Goal: Task Accomplishment & Management: Manage account settings

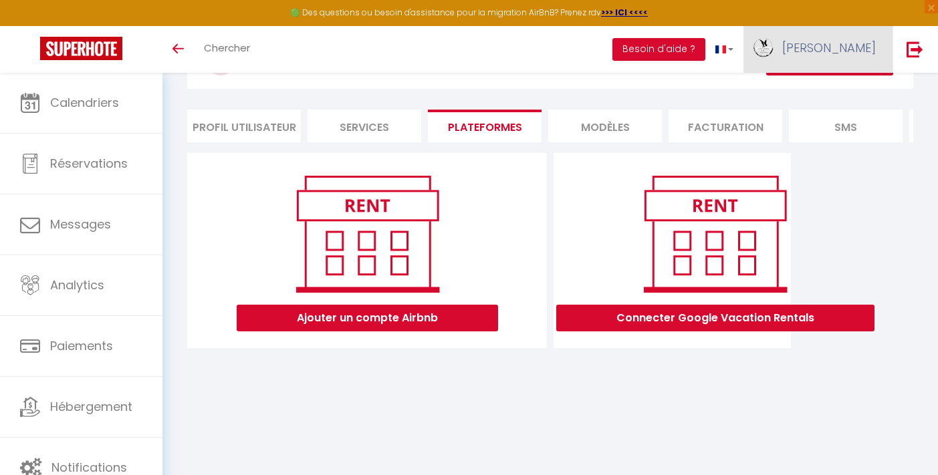
scroll to position [73, 0]
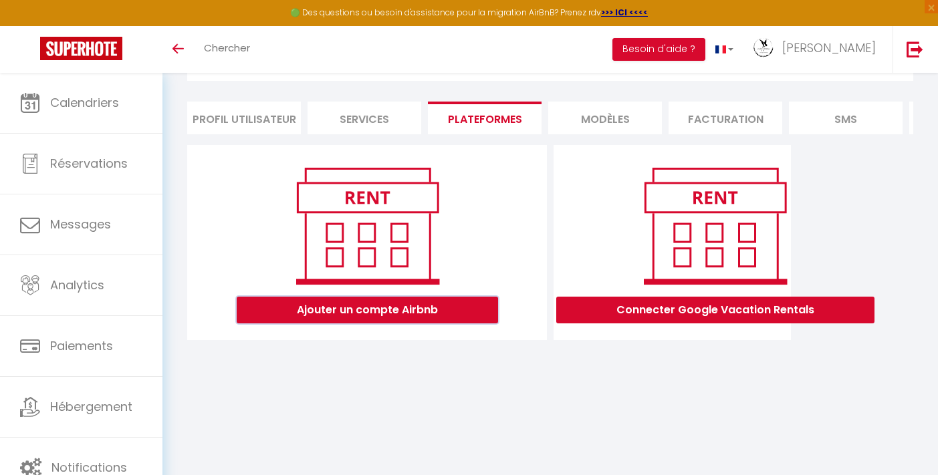
click at [460, 315] on button "Ajouter un compte Airbnb" at bounding box center [367, 310] width 261 height 27
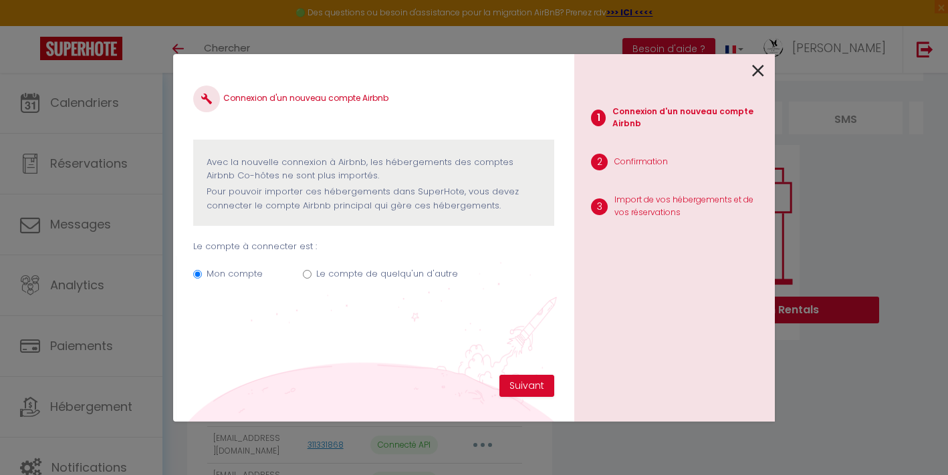
click at [761, 72] on icon at bounding box center [758, 71] width 12 height 20
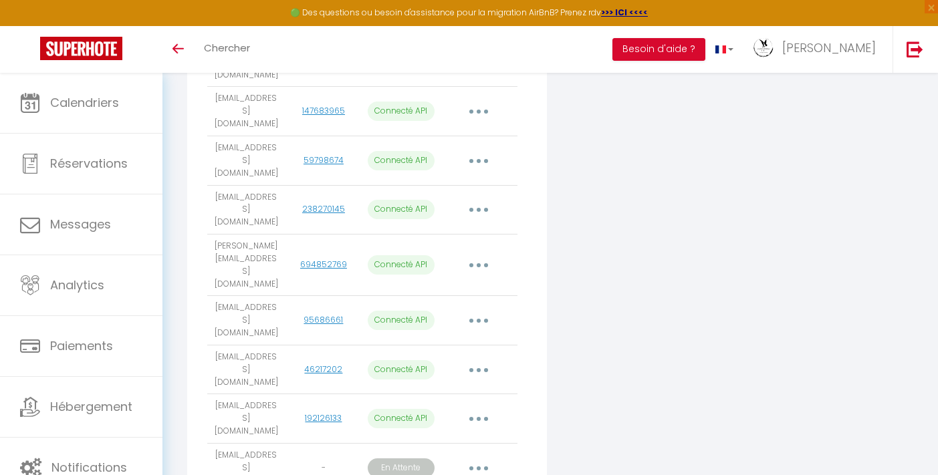
scroll to position [489, 0]
click at [481, 456] on button "button" at bounding box center [478, 466] width 37 height 21
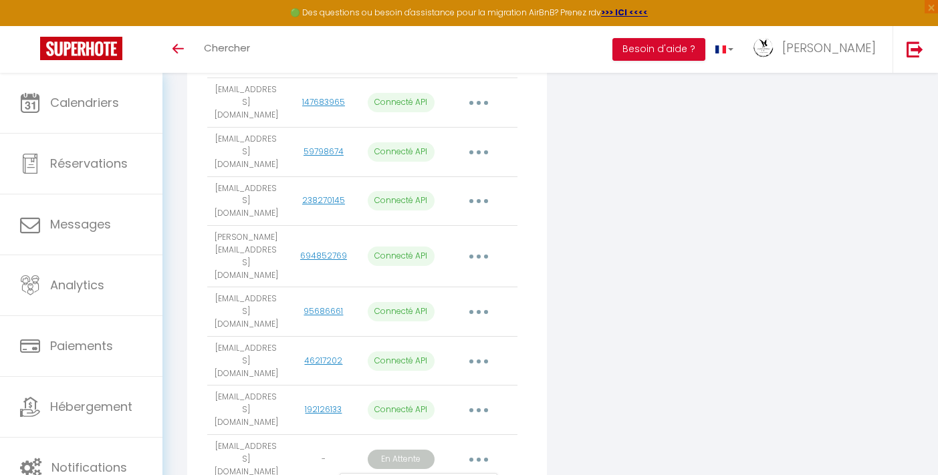
scroll to position [510, 0]
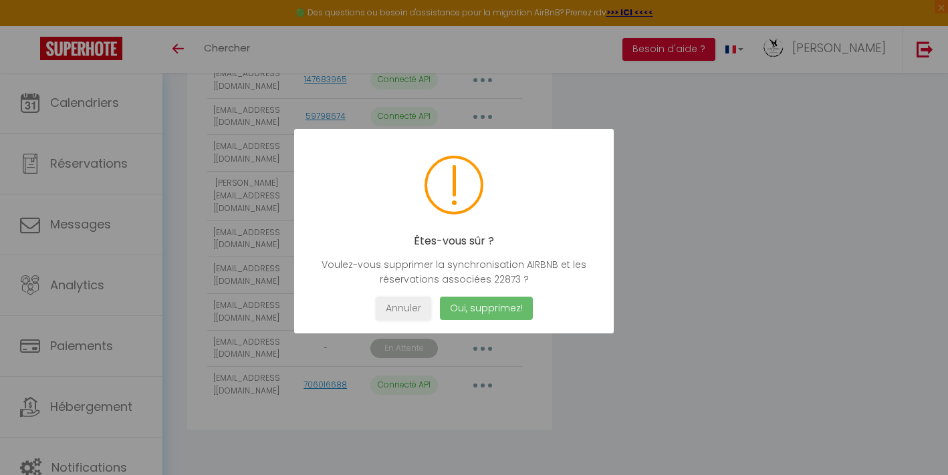
click at [491, 309] on button "Oui, supprimez!" at bounding box center [486, 308] width 93 height 23
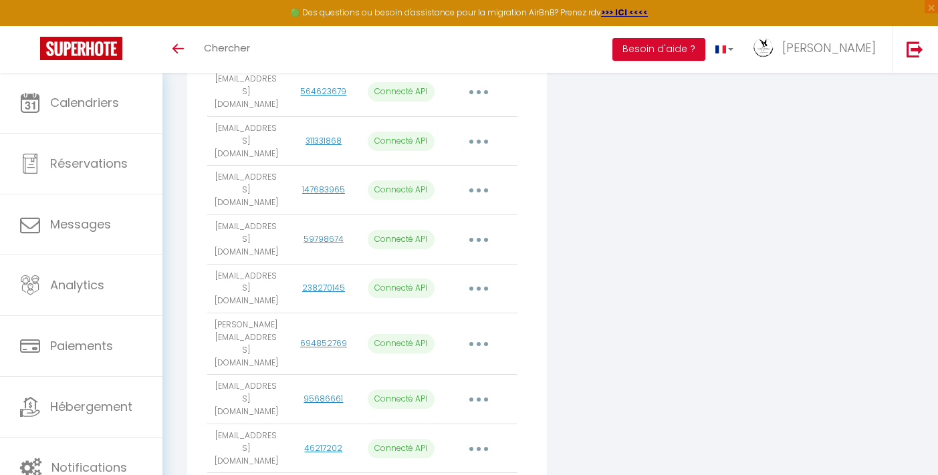
scroll to position [473, 0]
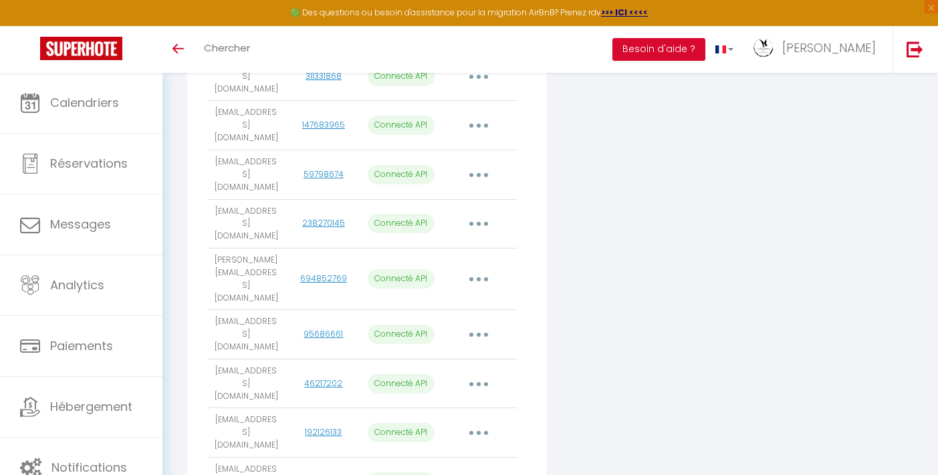
click at [482, 472] on button "button" at bounding box center [478, 482] width 37 height 21
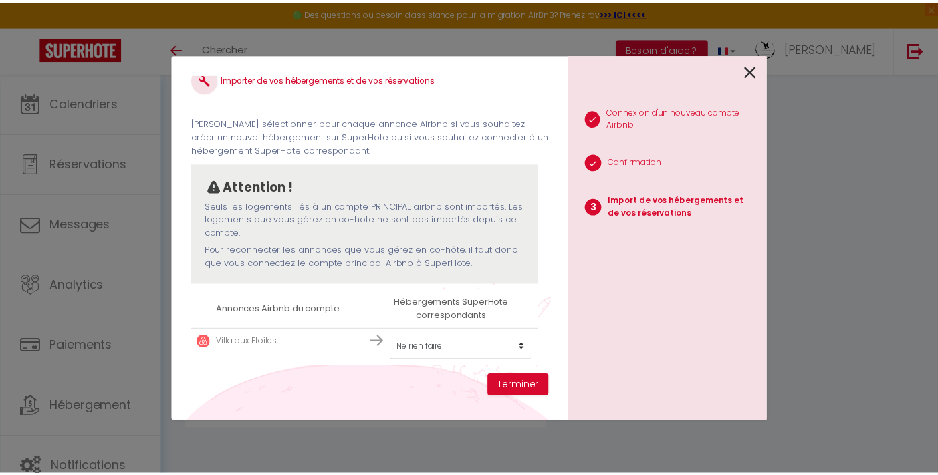
scroll to position [20, 0]
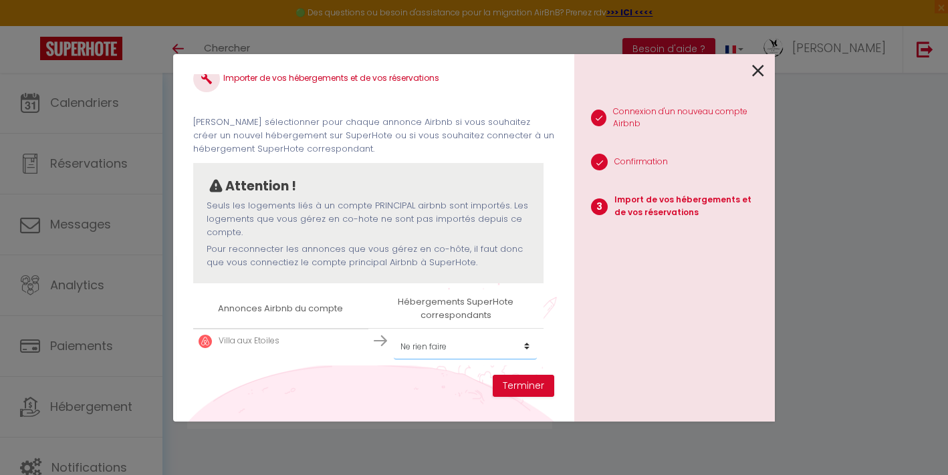
click at [431, 342] on select "Créer un nouvel hébergement Ne rien faire [GEOGRAPHIC_DATA] Chambre du Roc [GEO…" at bounding box center [465, 346] width 143 height 25
select select "78491"
click at [511, 386] on button "Terminer" at bounding box center [523, 386] width 61 height 23
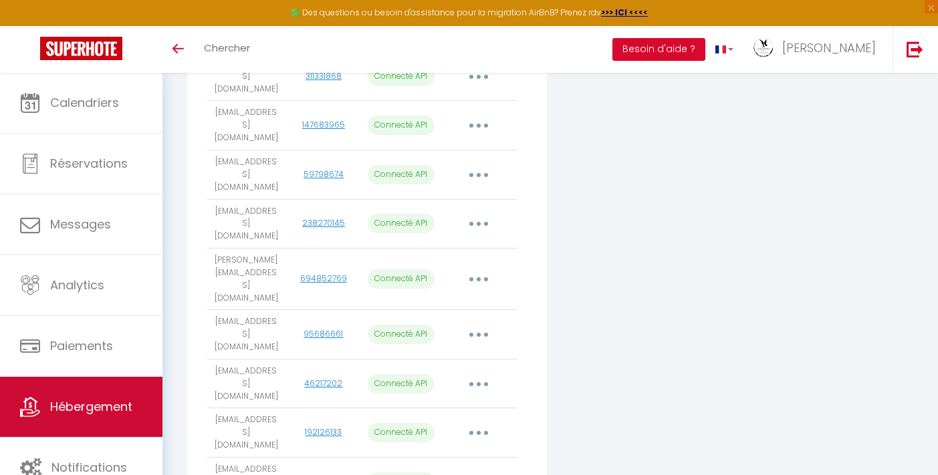
click at [98, 416] on link "Hébergement" at bounding box center [81, 407] width 162 height 60
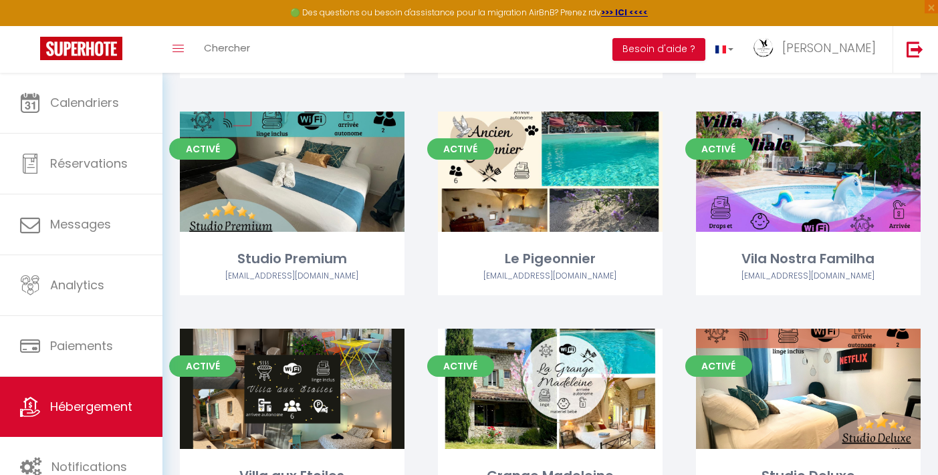
scroll to position [280, 0]
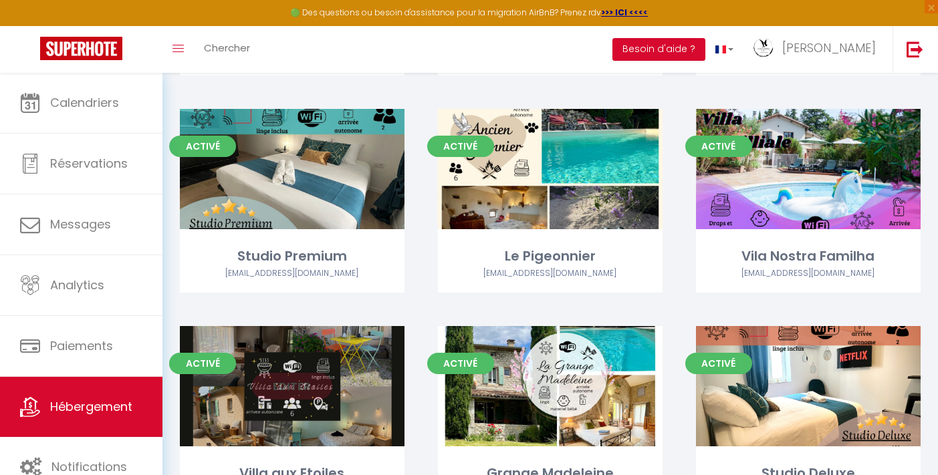
click at [297, 384] on link "Editer" at bounding box center [292, 386] width 80 height 27
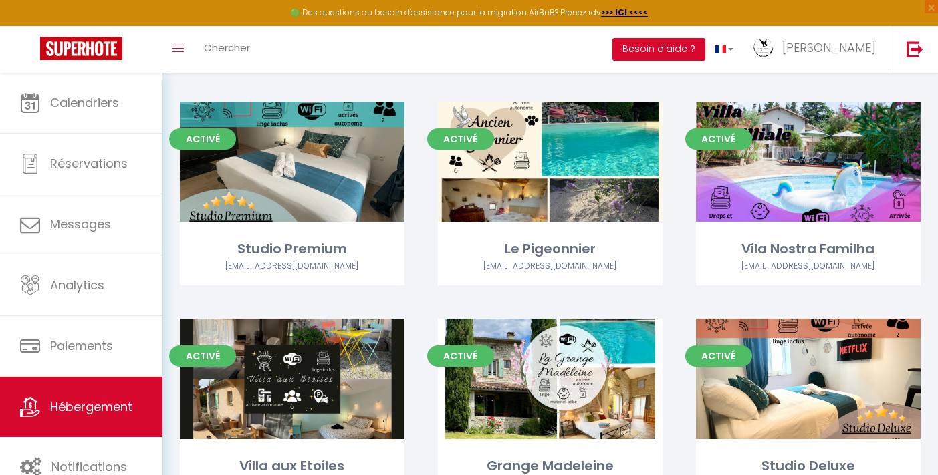
scroll to position [297, 0]
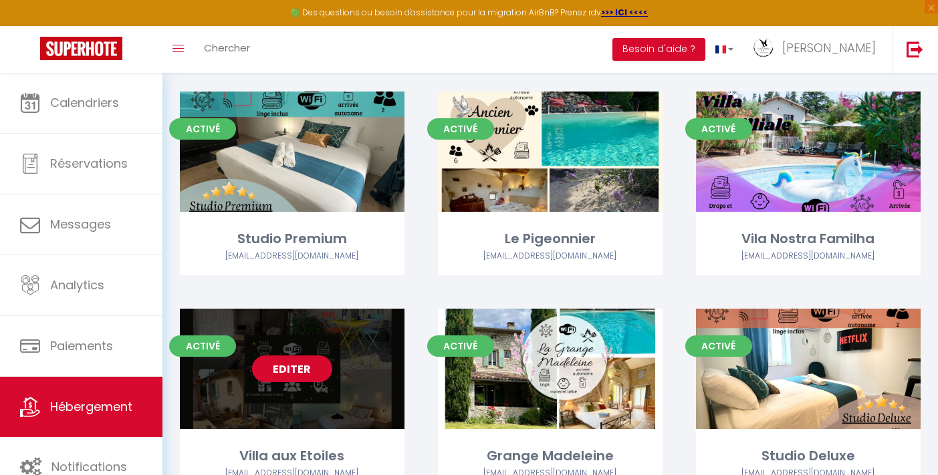
click at [302, 368] on link "Editer" at bounding box center [292, 369] width 80 height 27
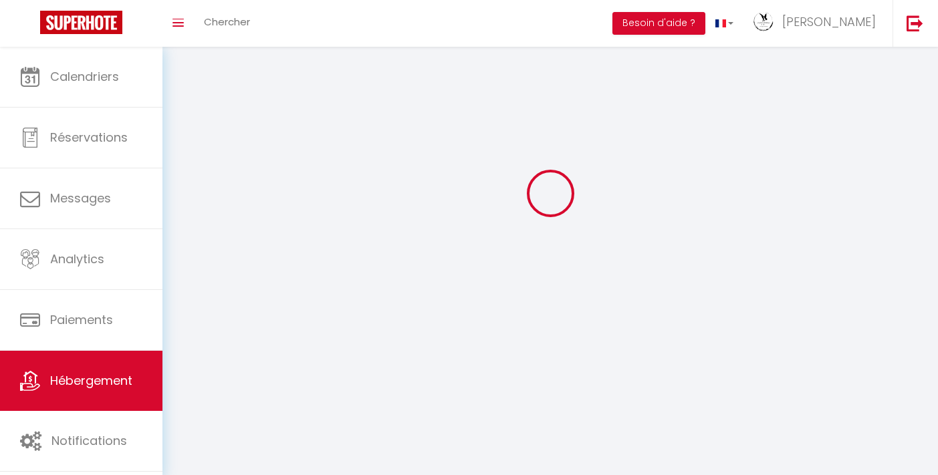
select select "1"
select select
select select "28"
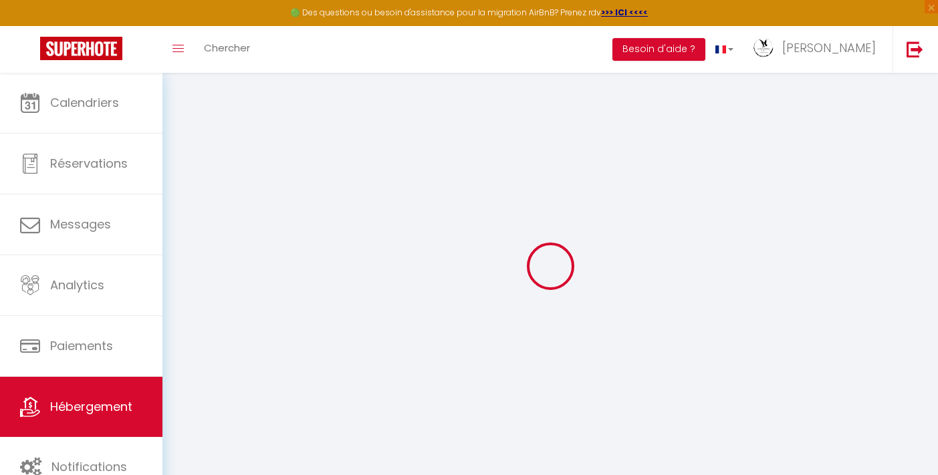
select select
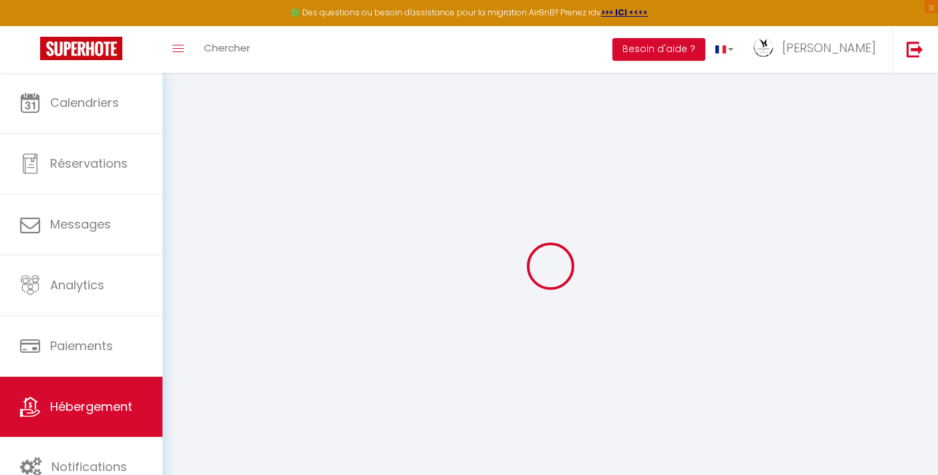
select select
checkbox input "false"
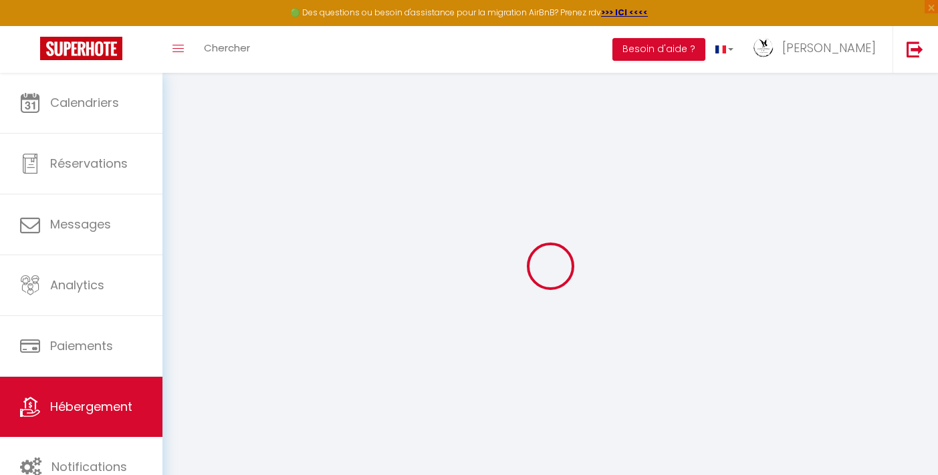
select select
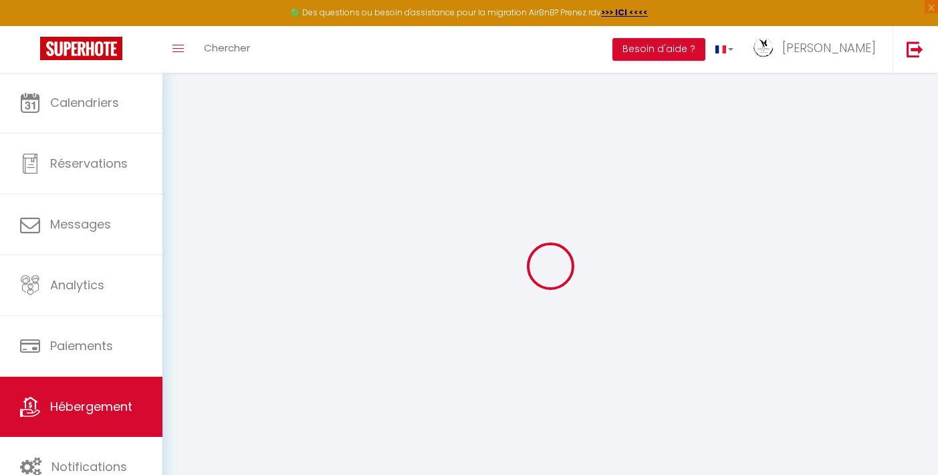
select select
checkbox input "false"
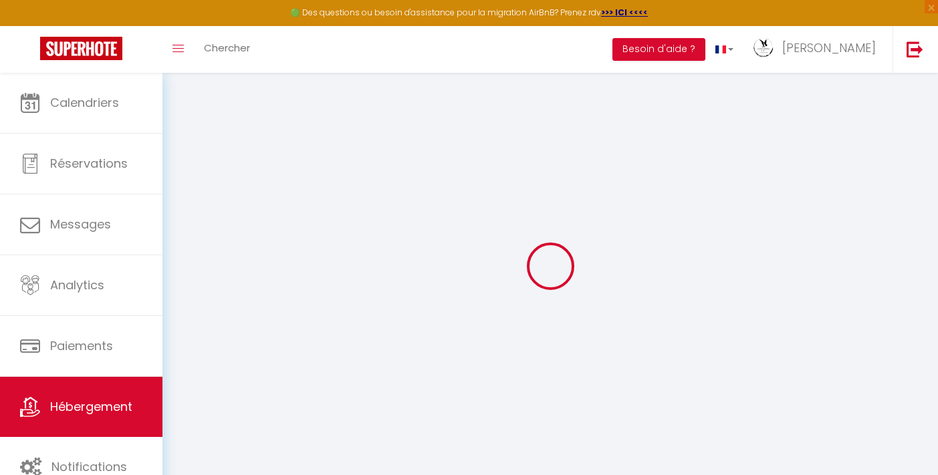
checkbox input "false"
select select
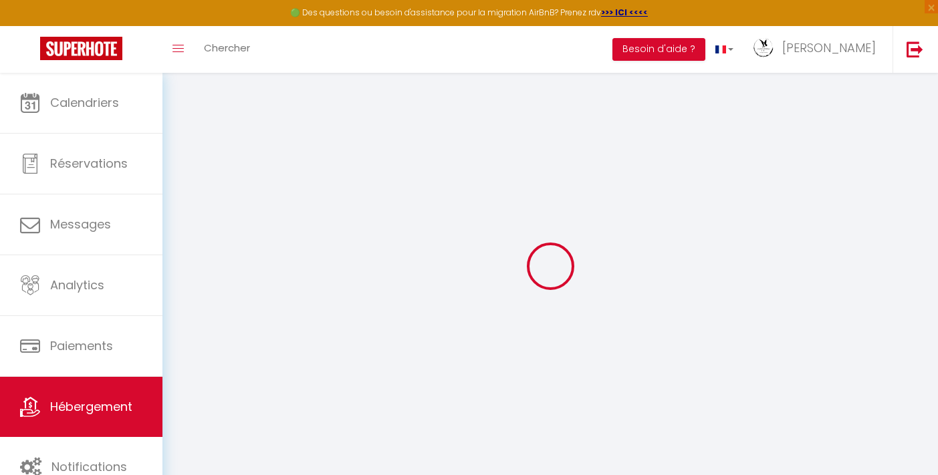
select select
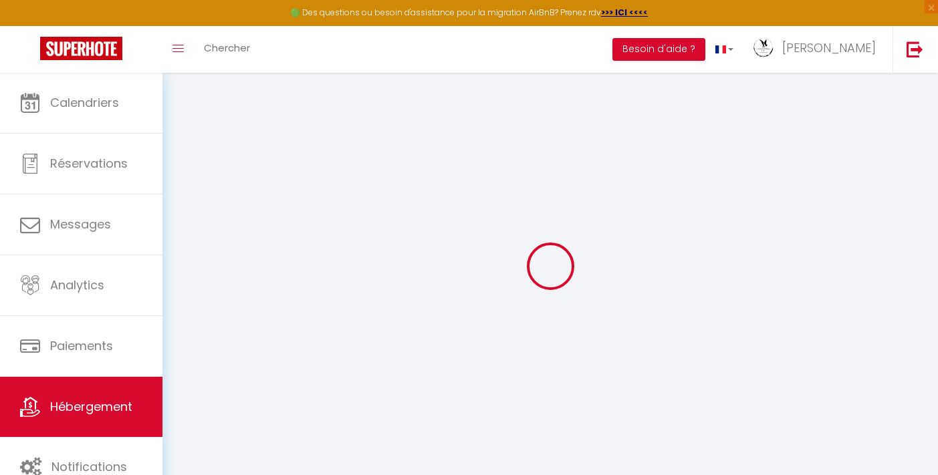
checkbox input "false"
select select
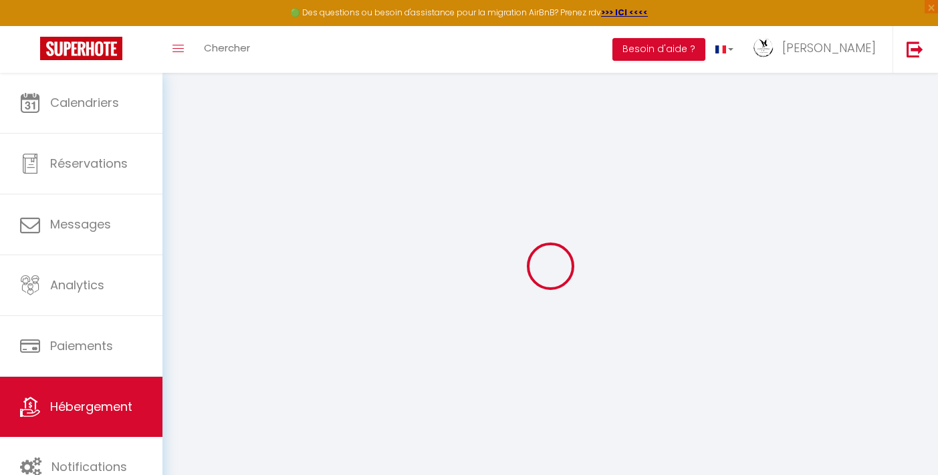
select select
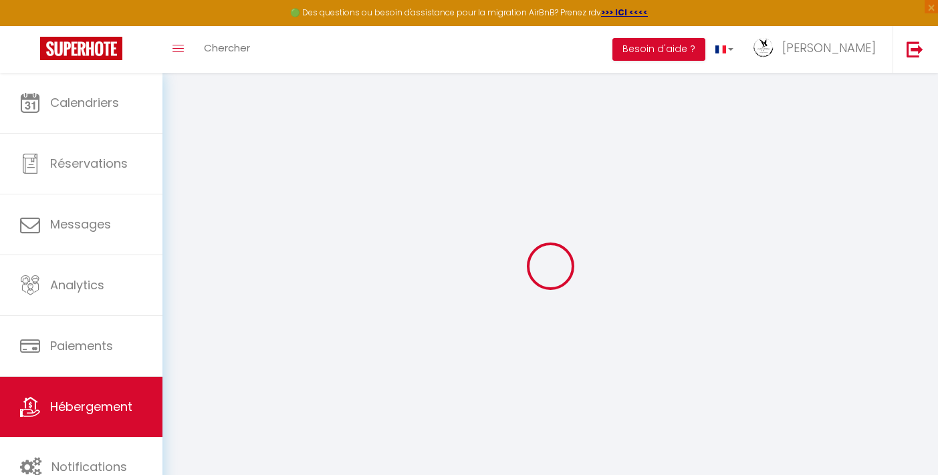
select select
checkbox input "false"
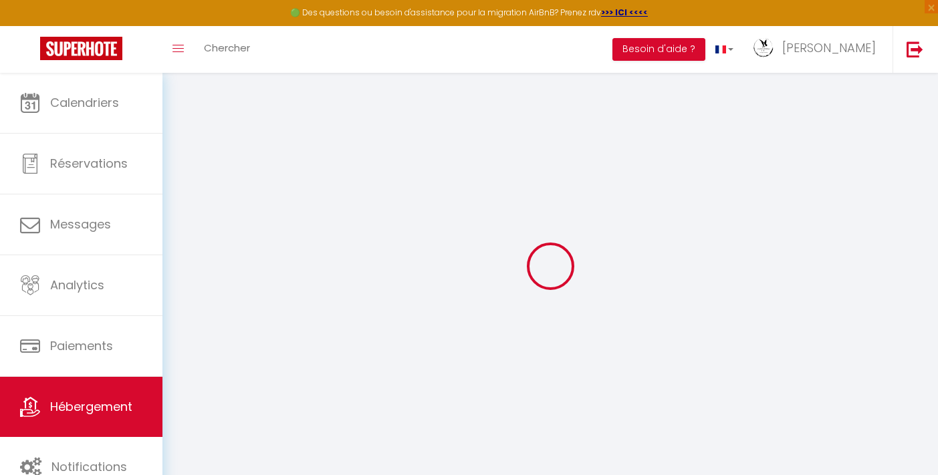
checkbox input "false"
select select
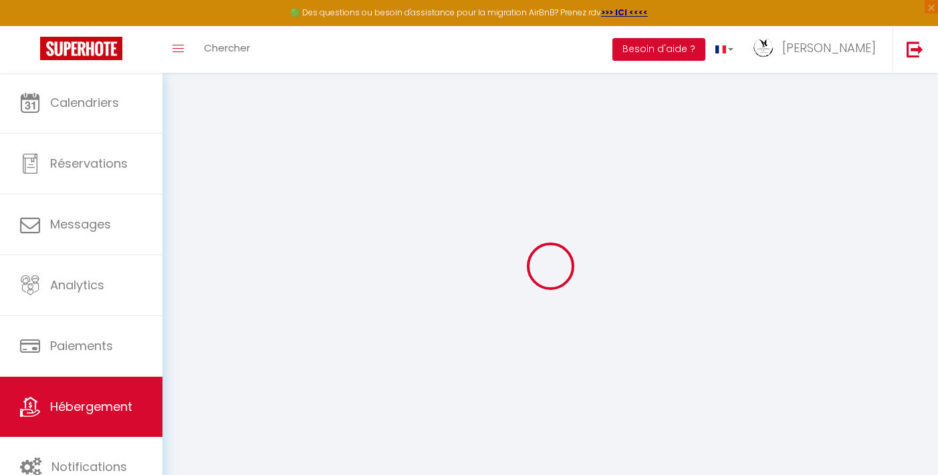
select select
checkbox input "false"
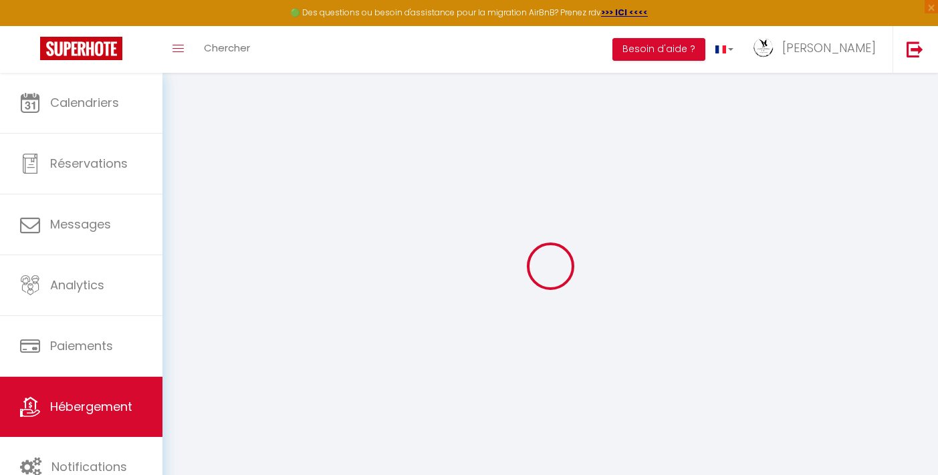
checkbox input "false"
select select
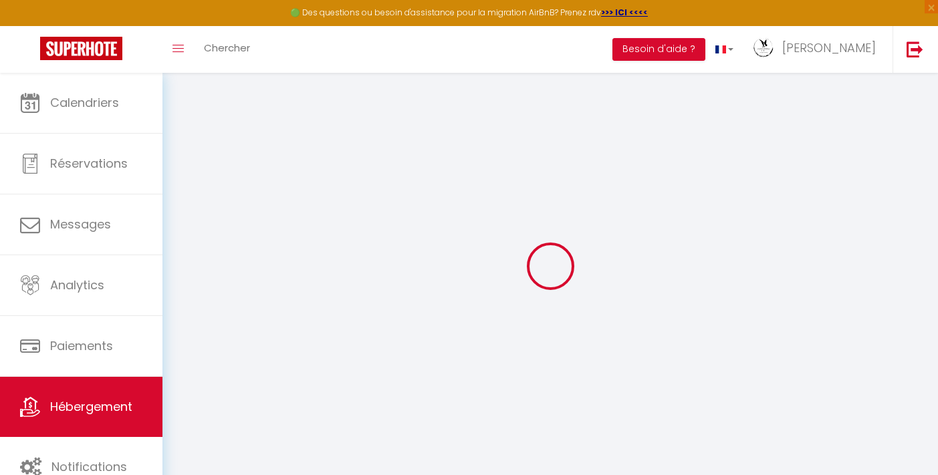
type input "Villa aux Etoiles"
type input "Véronique"
type input "Simonart"
type input "[STREET_ADDRESS][PERSON_NAME]"
type input "1140"
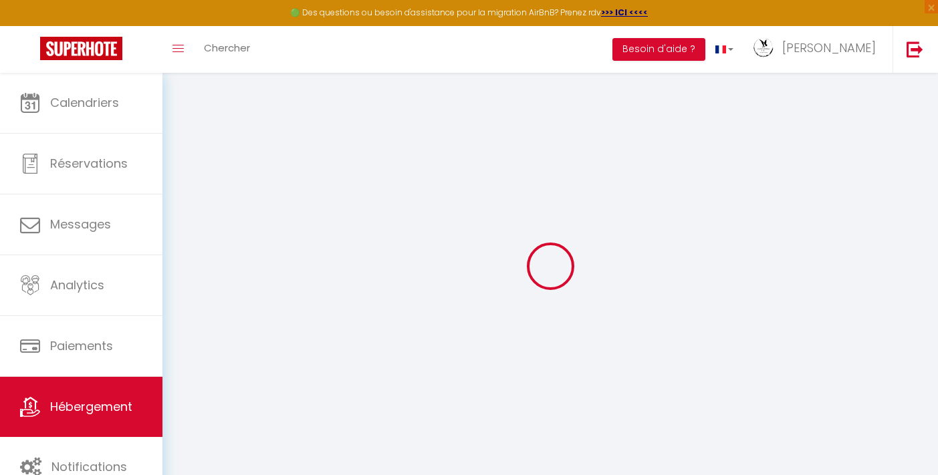
type input "EVERE"
select select "houses"
select select "6"
select select "3"
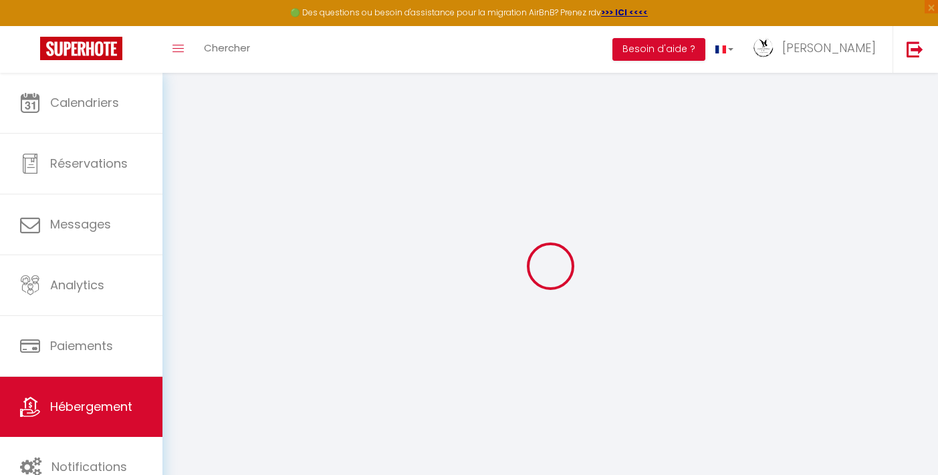
type input "160"
type input "4"
type input "3.41"
type input "500"
select select
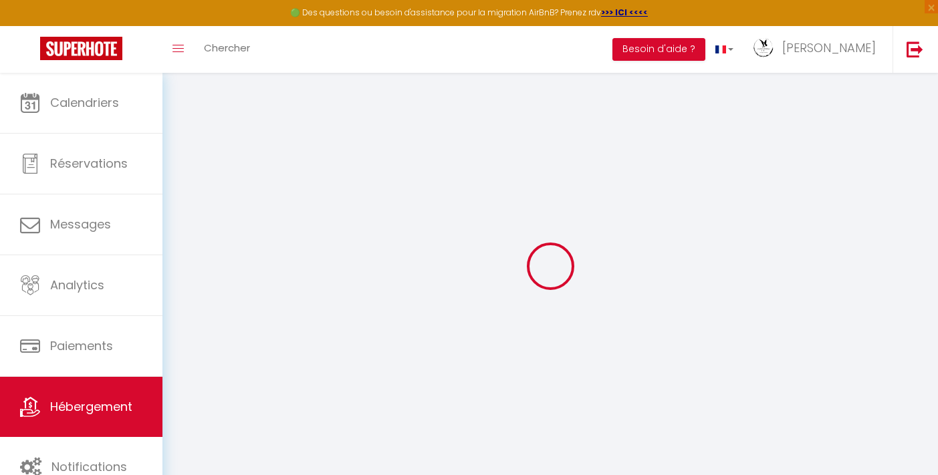
select select
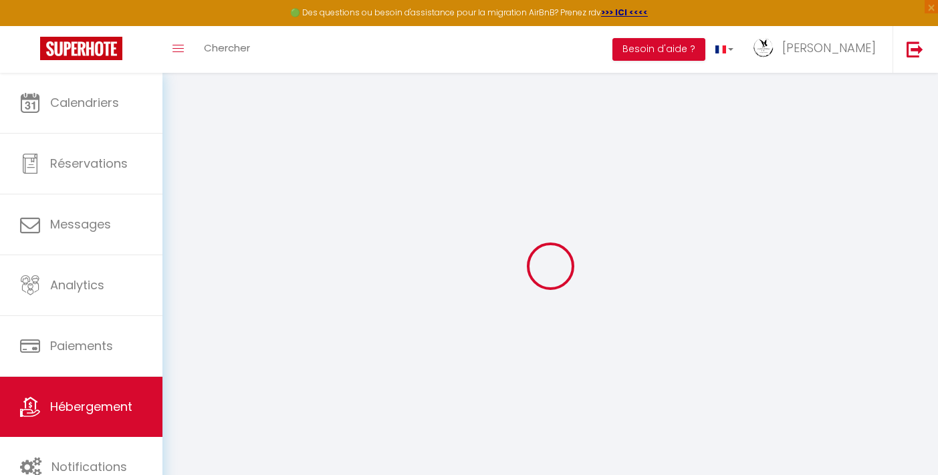
type input "[STREET_ADDRESS][PERSON_NAME]"
type input "07230"
type input "Chandolas"
type input "[EMAIL_ADDRESS][DOMAIN_NAME]"
select select
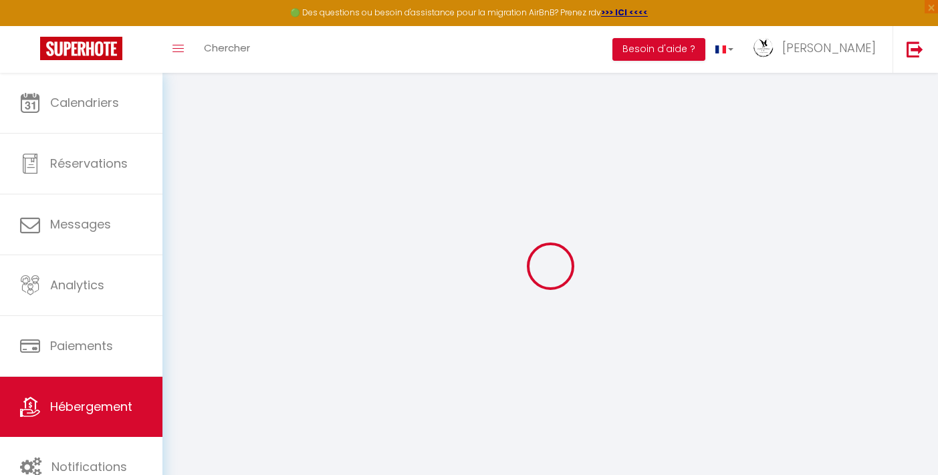
checkbox input "false"
radio input "true"
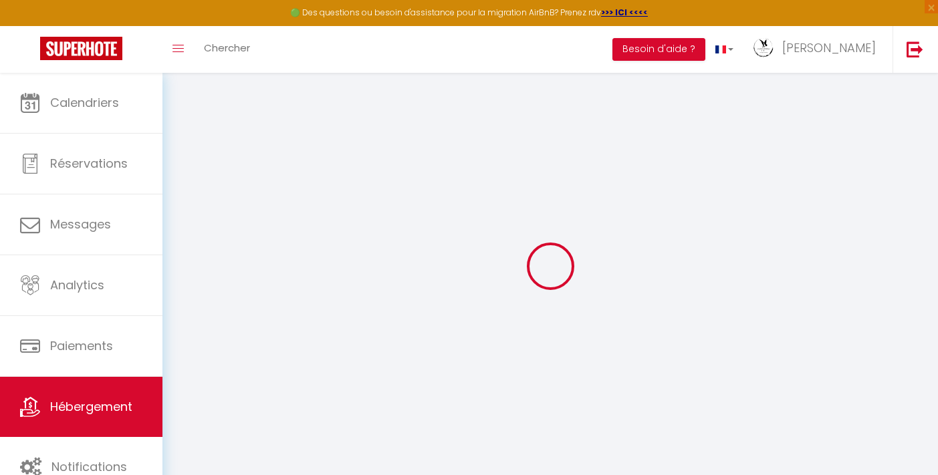
type input "25"
type input "160"
type input "0"
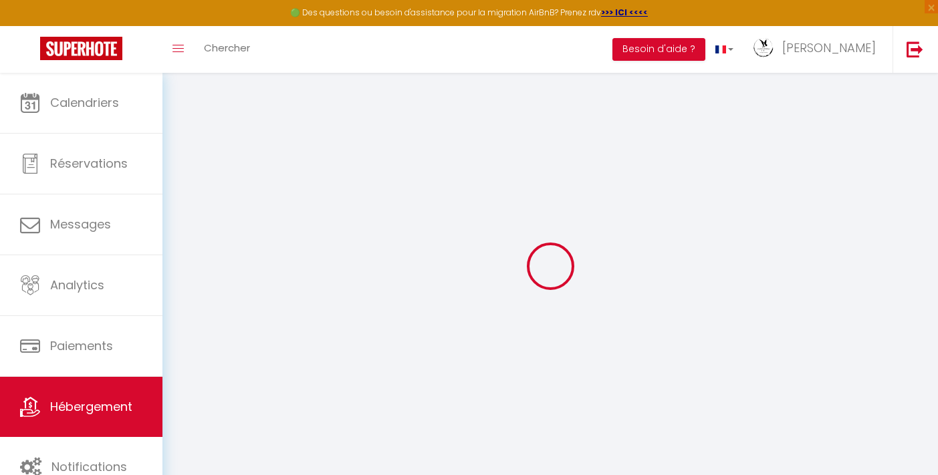
select select "villa"
select select
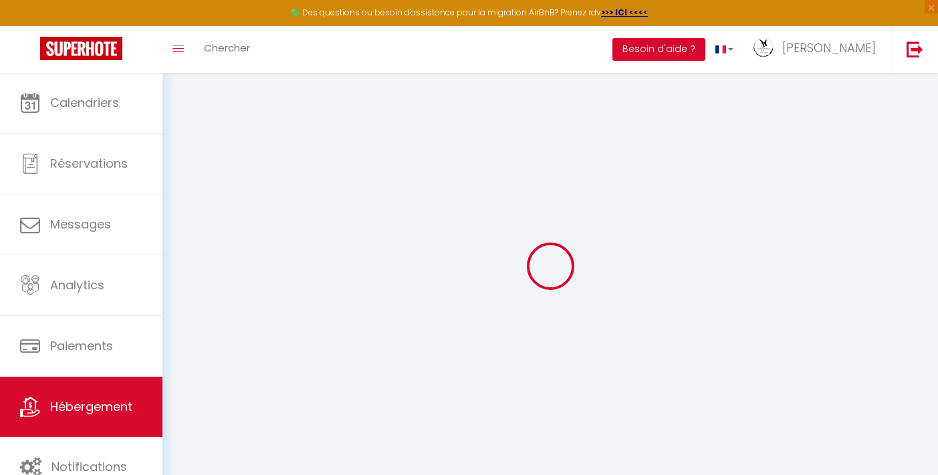
select select
checkbox input "false"
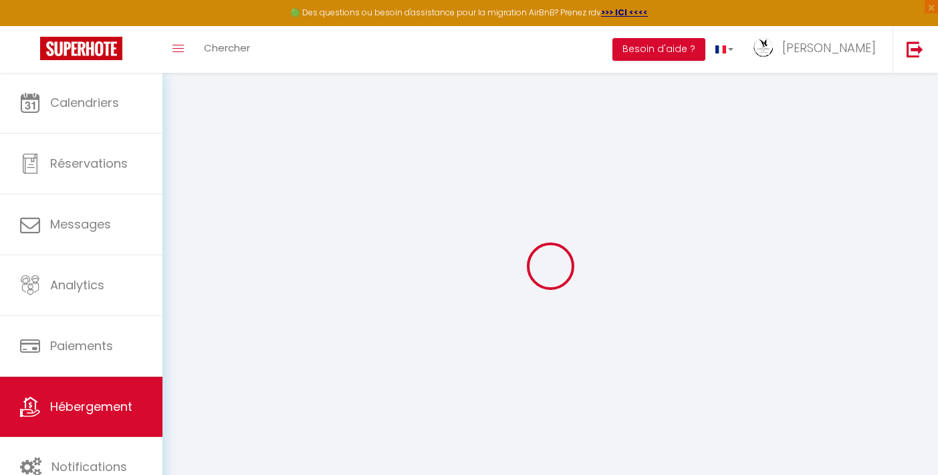
checkbox input "false"
select select
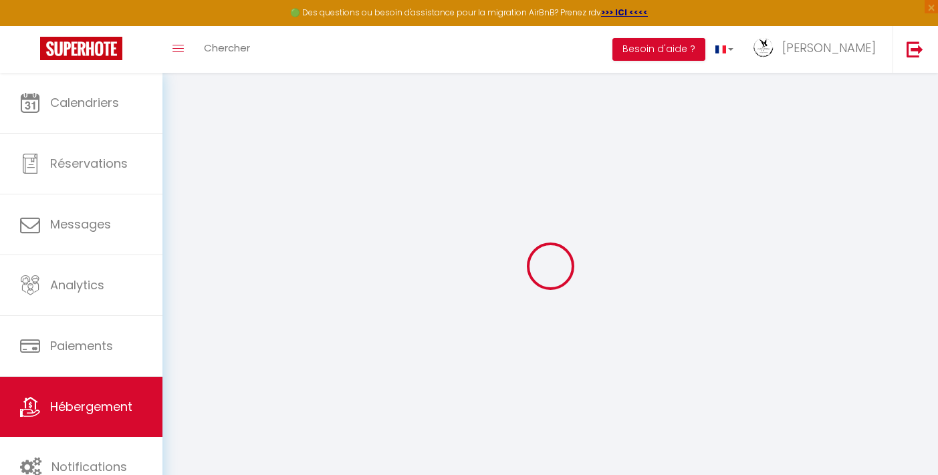
select select
checkbox input "false"
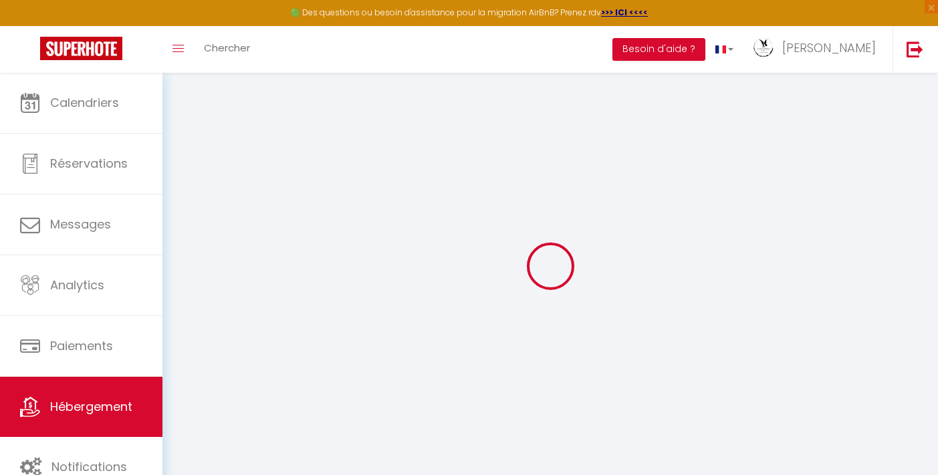
checkbox input "false"
select select
checkbox input "false"
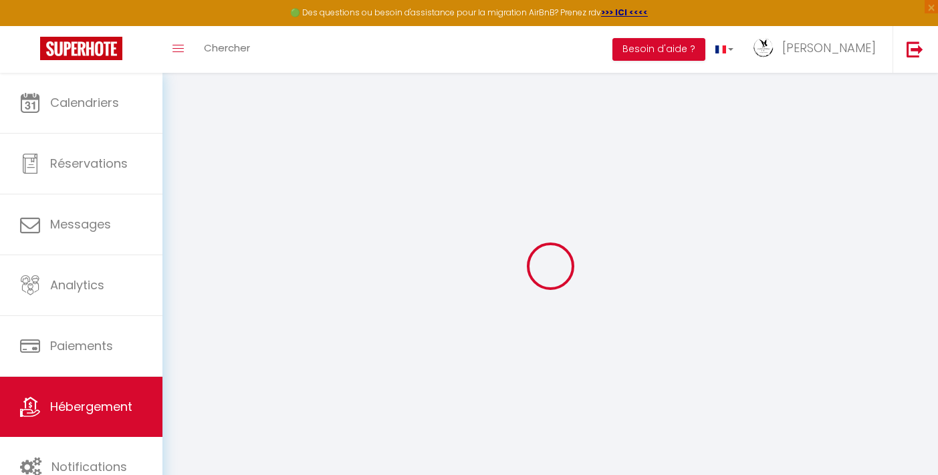
checkbox input "false"
select select "17:00"
select select "23:45"
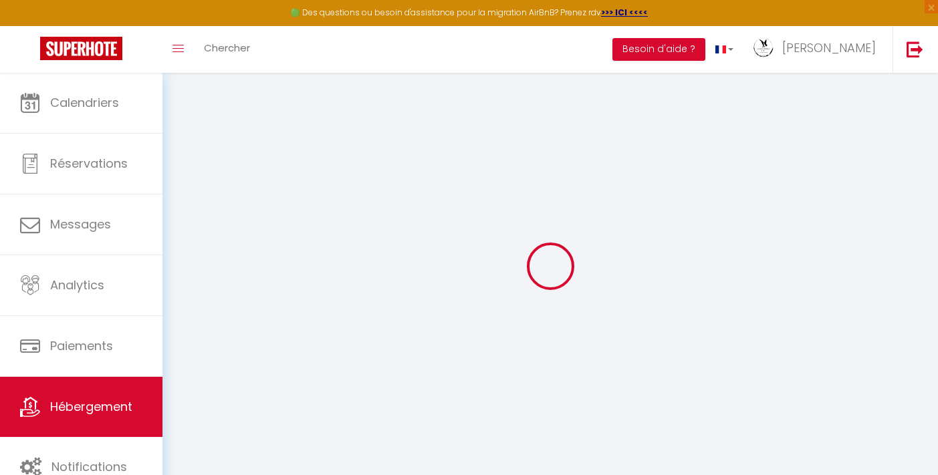
select select "10:00"
select select "30"
select select "12:00"
select select
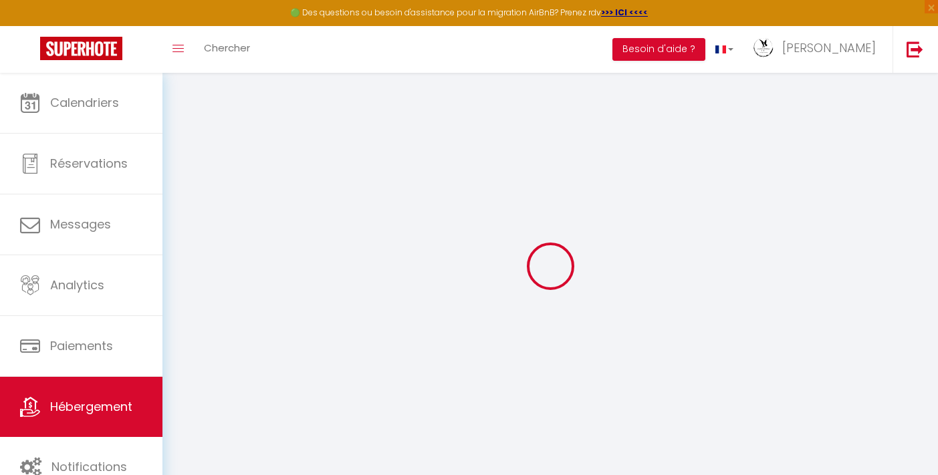
checkbox input "false"
select select
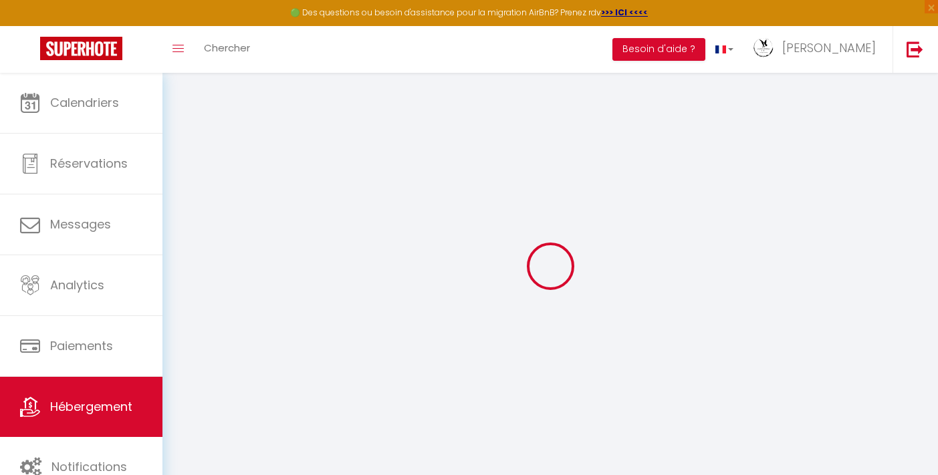
checkbox input "false"
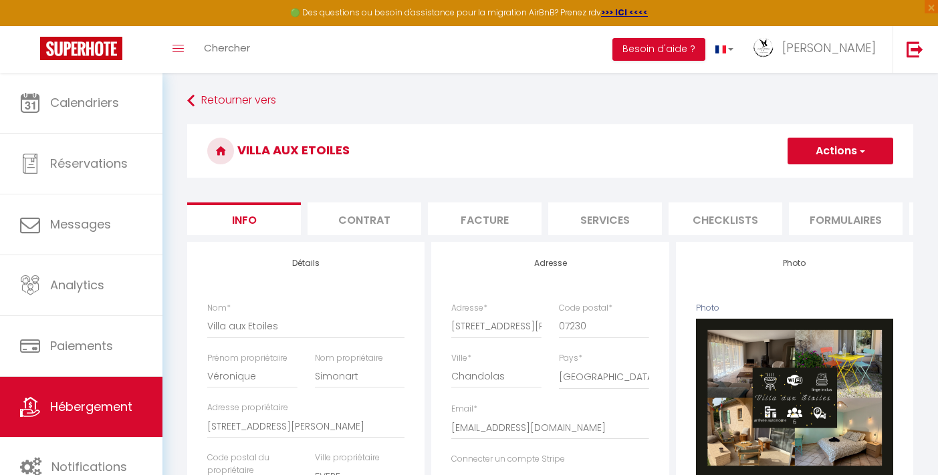
click at [394, 225] on li "Contrat" at bounding box center [364, 219] width 114 height 33
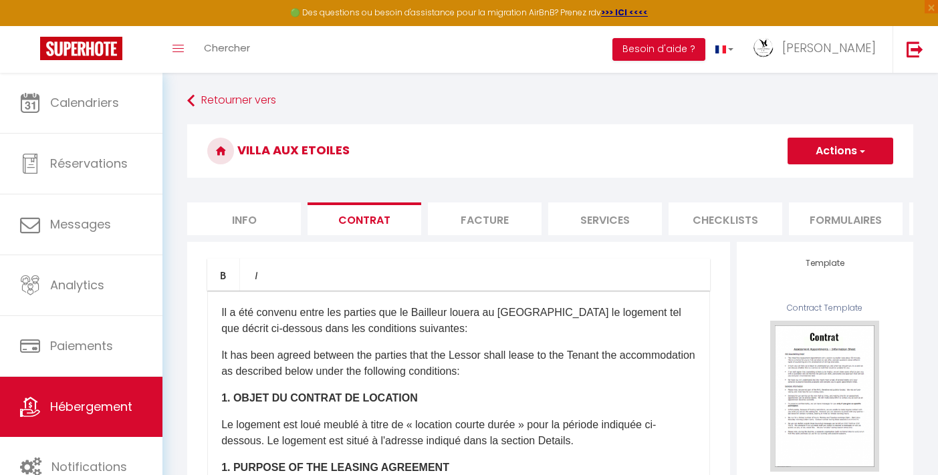
click at [480, 211] on li "Facture" at bounding box center [485, 219] width 114 height 33
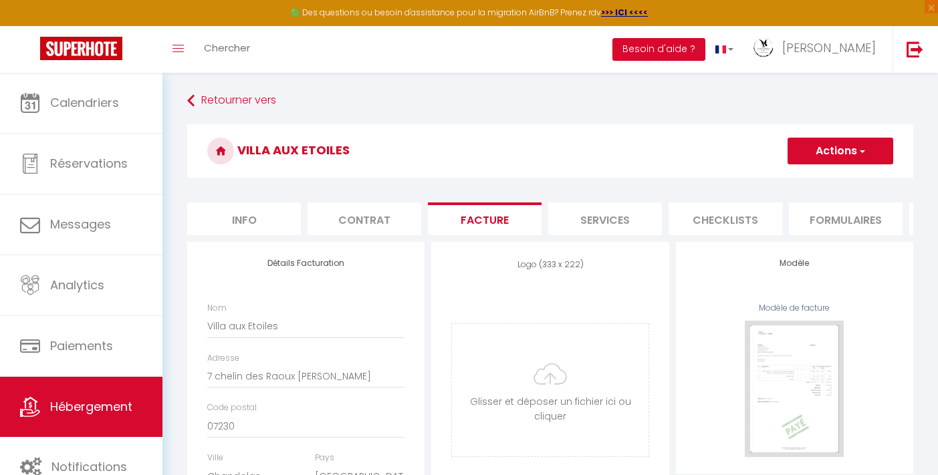
click at [583, 213] on li "Services" at bounding box center [605, 219] width 114 height 33
select select
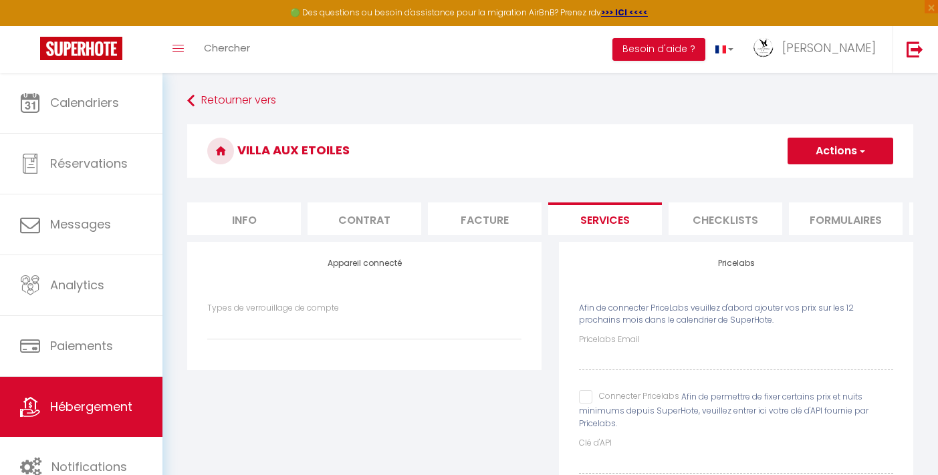
click at [694, 216] on li "Checklists" at bounding box center [725, 219] width 114 height 33
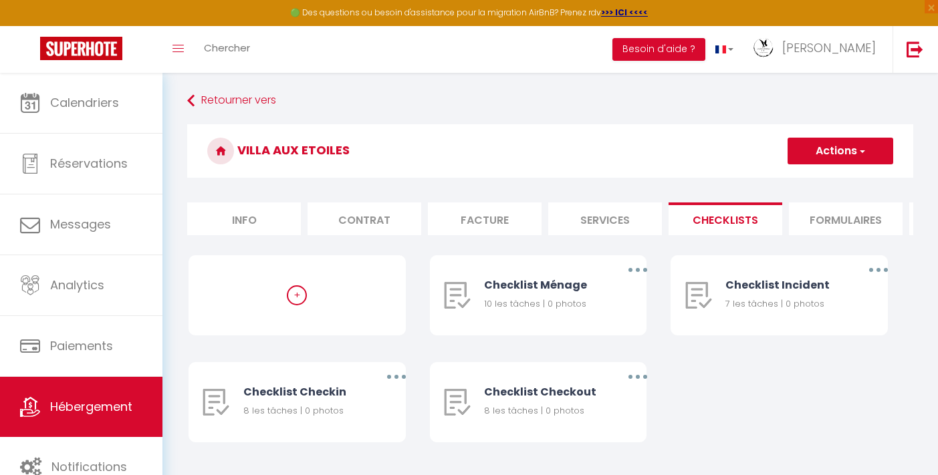
click at [809, 213] on li "Formulaires" at bounding box center [846, 219] width 114 height 33
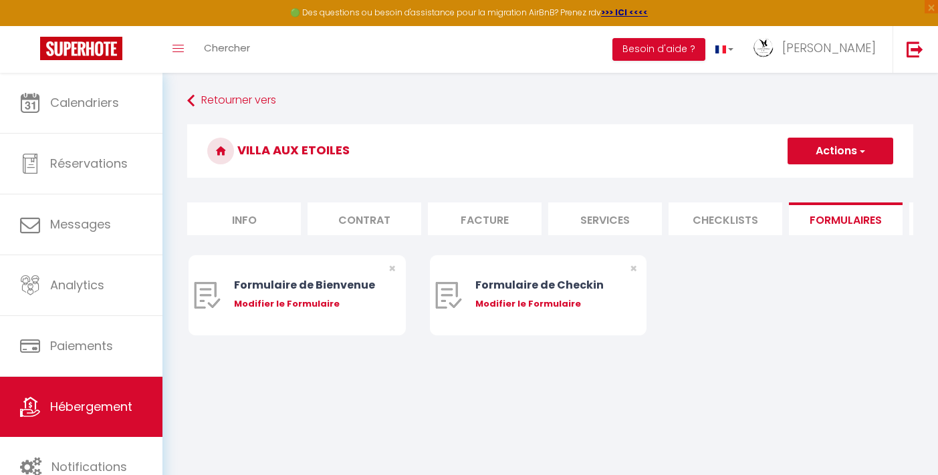
select select
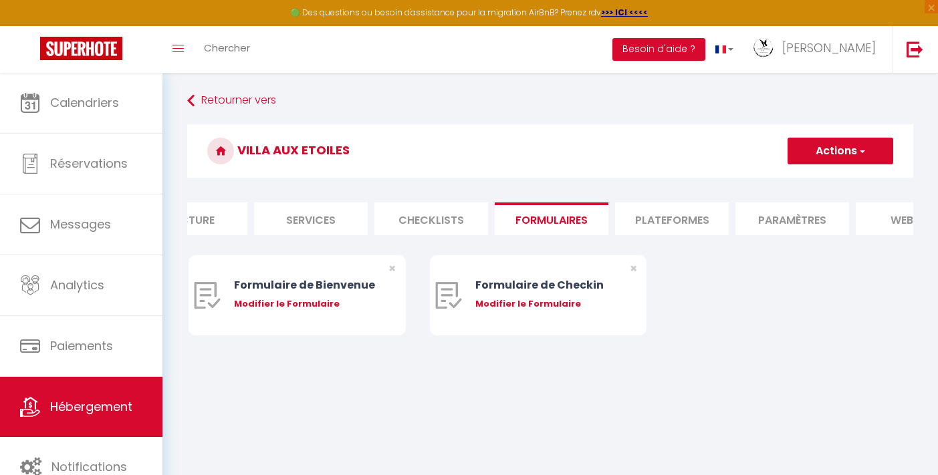
scroll to position [0, 310]
click at [649, 220] on li "Plateformes" at bounding box center [656, 219] width 114 height 33
select select
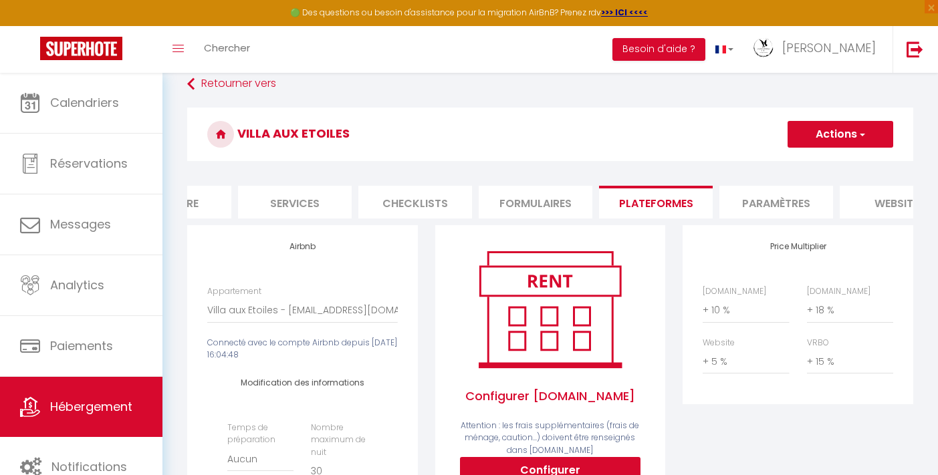
scroll to position [19, 0]
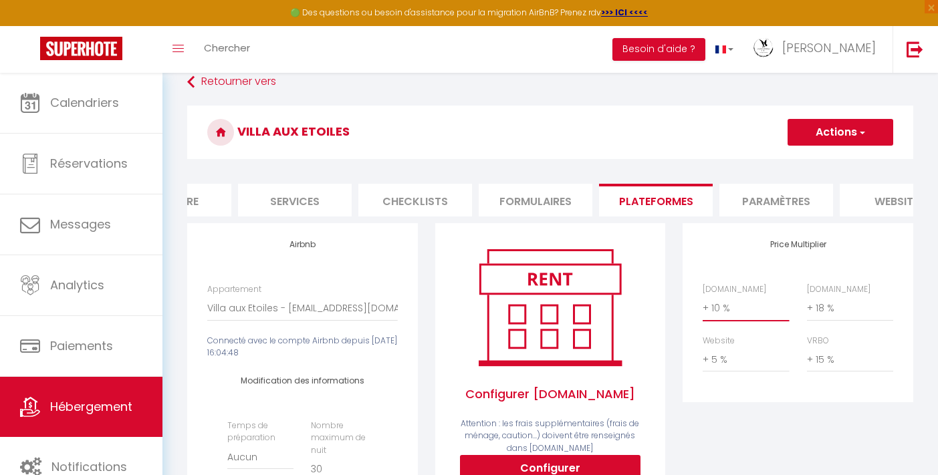
click at [731, 317] on select "0 + 1 % + 2 % + 3 % + 4 % + 5 % + 6 % + 7 % + 8 % + 9 %" at bounding box center [745, 307] width 86 height 25
select select "+ 15 %"
select select
click at [834, 318] on select "0 + 1 % + 2 % + 3 % + 4 % + 5 % + 6 % + 7 % + 8 % + 9 %" at bounding box center [850, 307] width 86 height 25
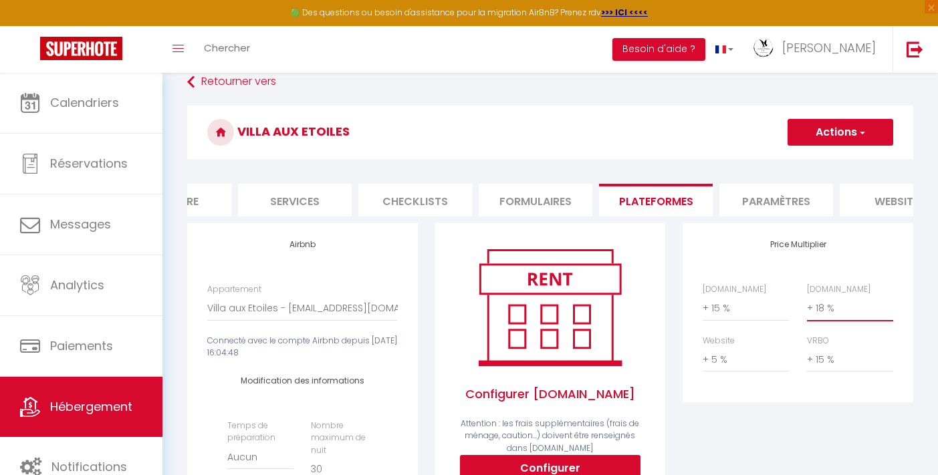
select select "+ 20 %"
select select
click at [819, 130] on button "Actions" at bounding box center [840, 132] width 106 height 27
click at [815, 159] on link "Enregistrer" at bounding box center [840, 161] width 106 height 17
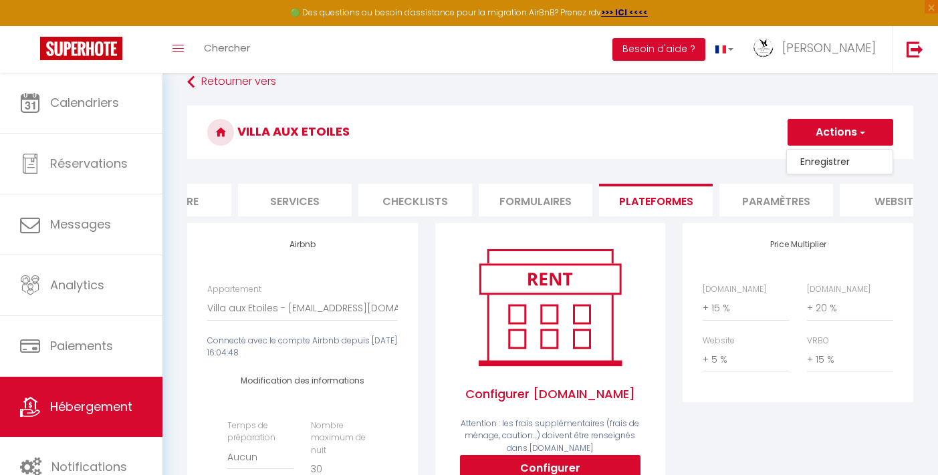
select select
select select "EUR"
select select
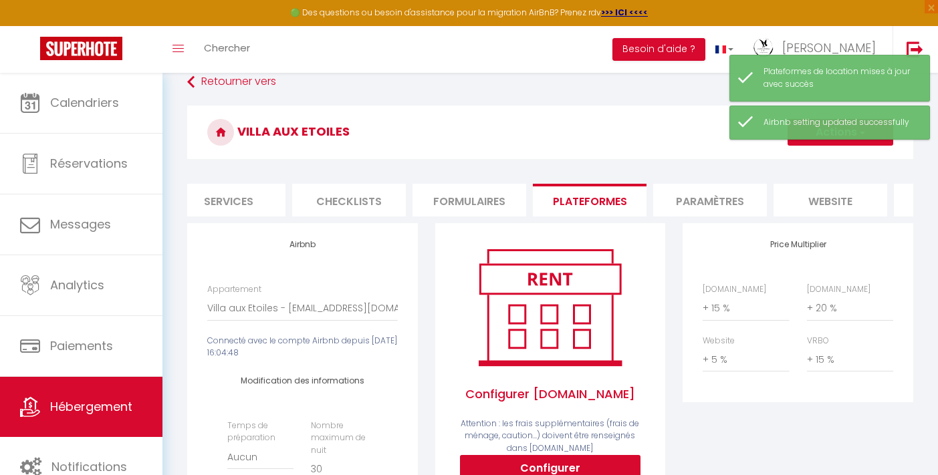
scroll to position [0, 395]
click at [692, 191] on li "Paramètres" at bounding box center [691, 200] width 114 height 33
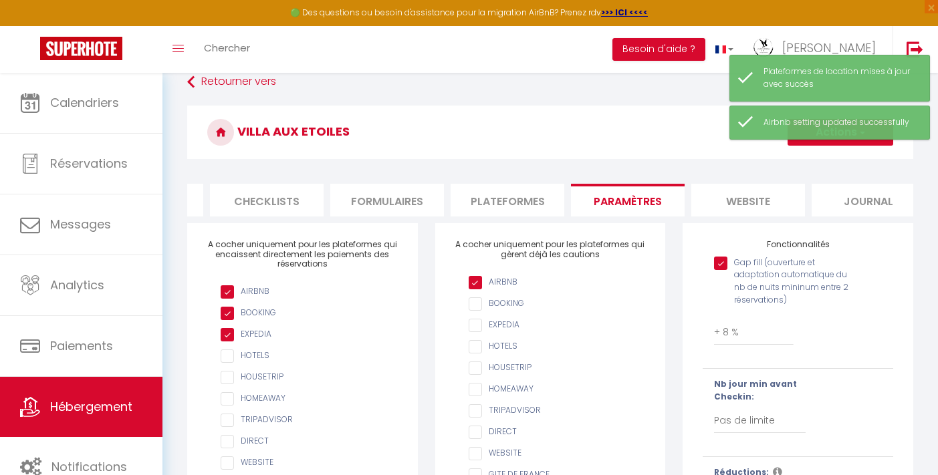
scroll to position [0, 477]
click at [751, 205] on li "website" at bounding box center [729, 200] width 114 height 33
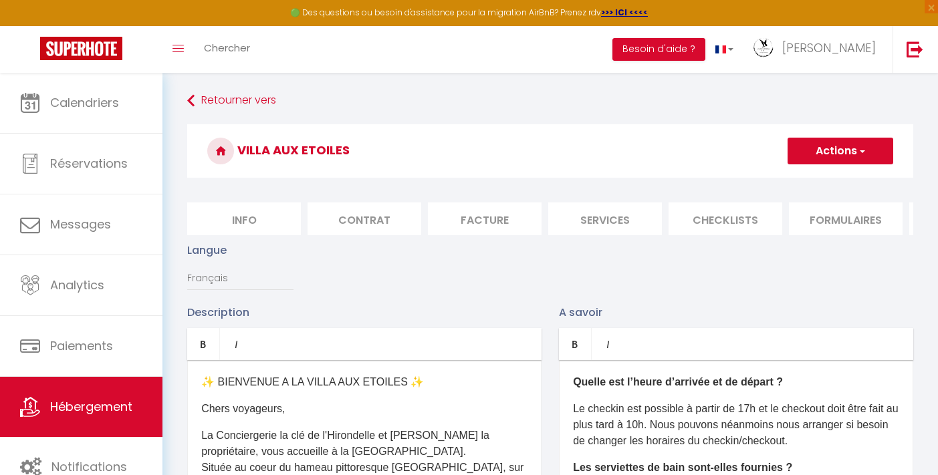
click at [253, 235] on li "Info" at bounding box center [244, 219] width 114 height 33
select select
checkbox input "false"
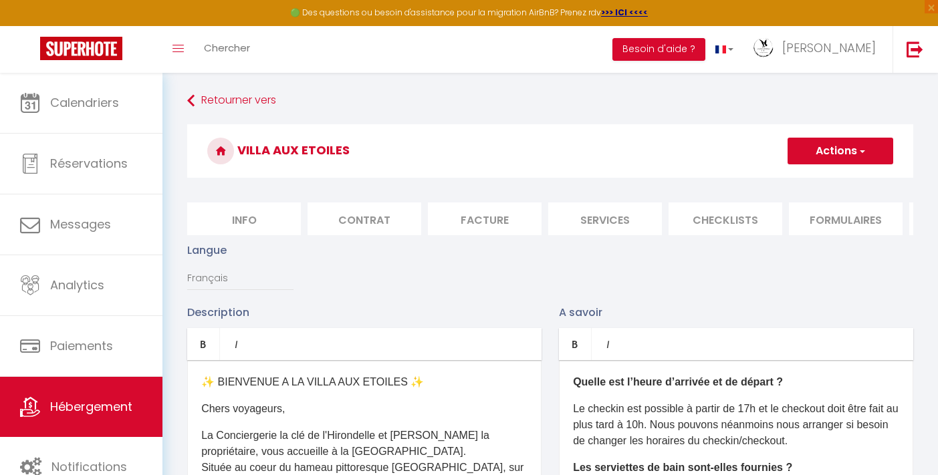
checkbox input "false"
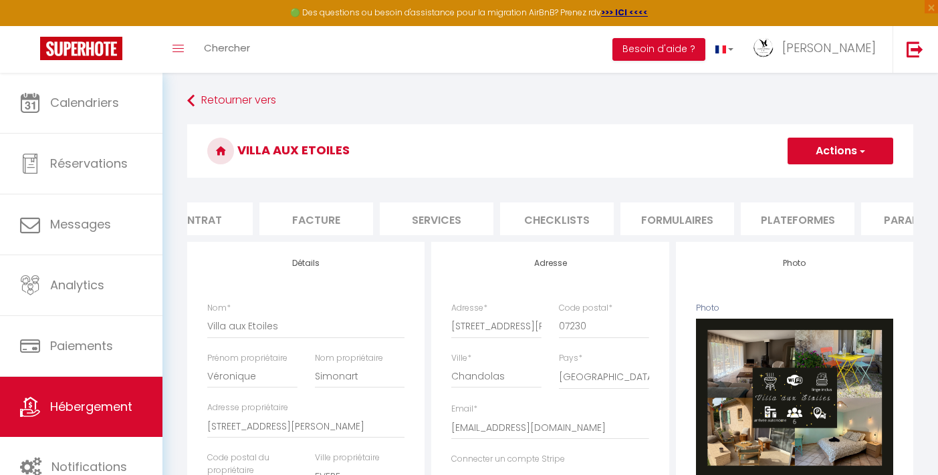
scroll to position [0, 242]
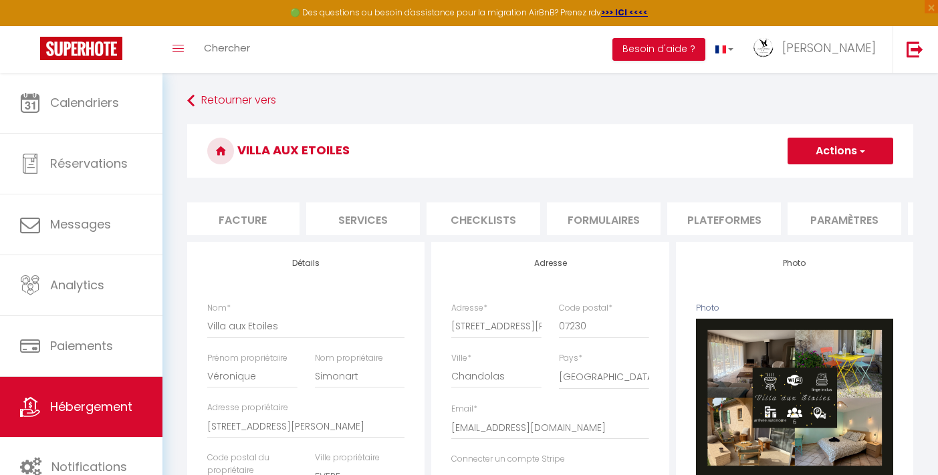
click at [739, 218] on li "Plateformes" at bounding box center [724, 219] width 114 height 33
select select
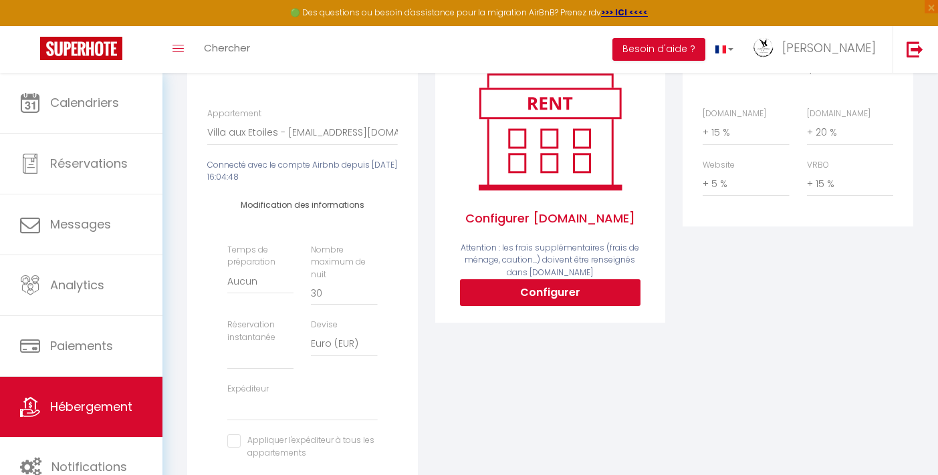
scroll to position [195, 0]
click at [255, 369] on select "Activée Demander des évaluations positives" at bounding box center [260, 356] width 66 height 25
select select "everyone"
select select
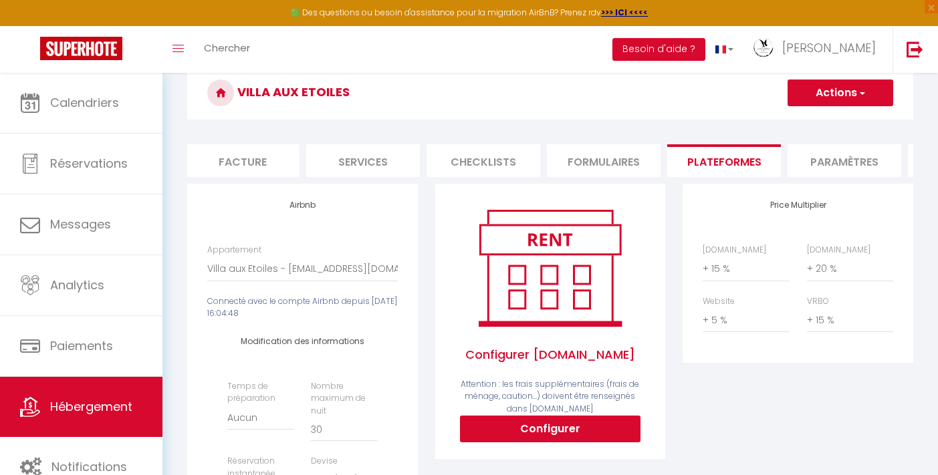
scroll to position [0, 0]
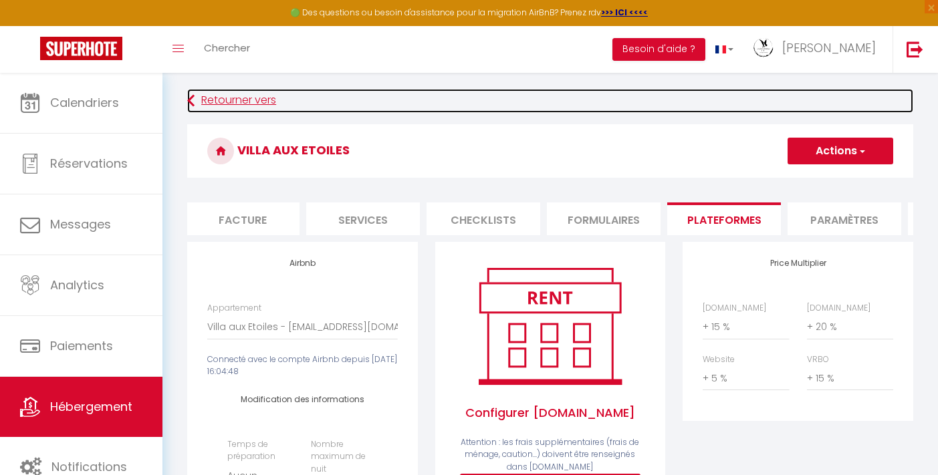
click at [191, 101] on icon at bounding box center [190, 101] width 7 height 24
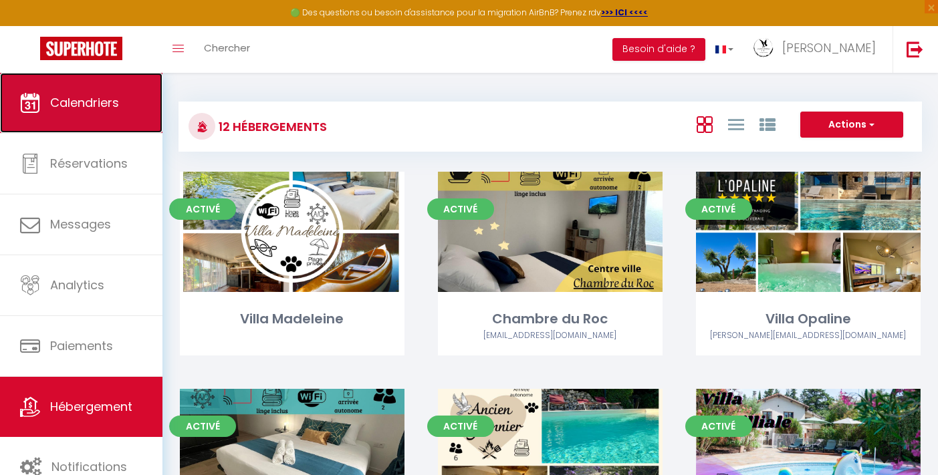
click at [116, 102] on span "Calendriers" at bounding box center [84, 102] width 69 height 17
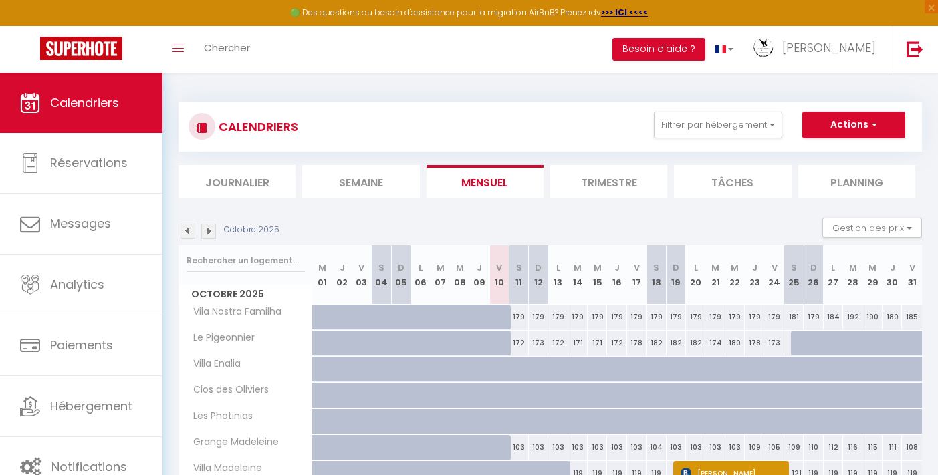
scroll to position [198, 0]
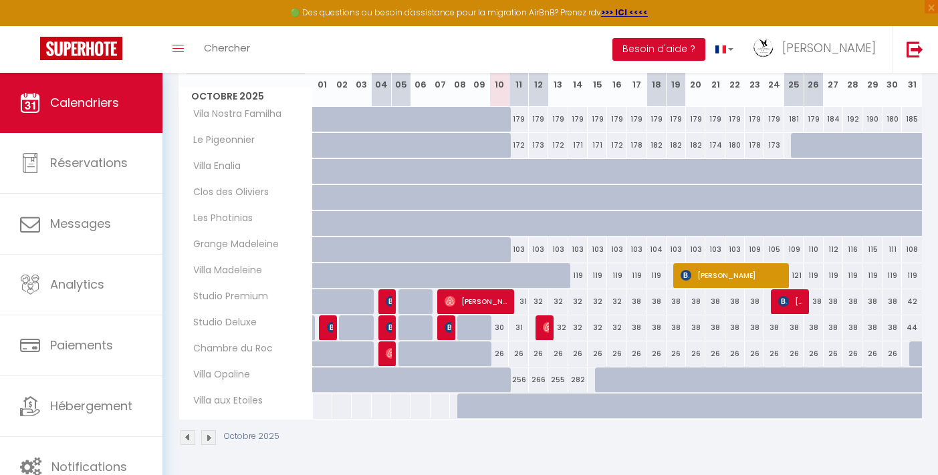
click at [505, 406] on div at bounding box center [506, 413] width 19 height 25
type input "Ven 10 Octobre 2025"
type input "[DATE]"
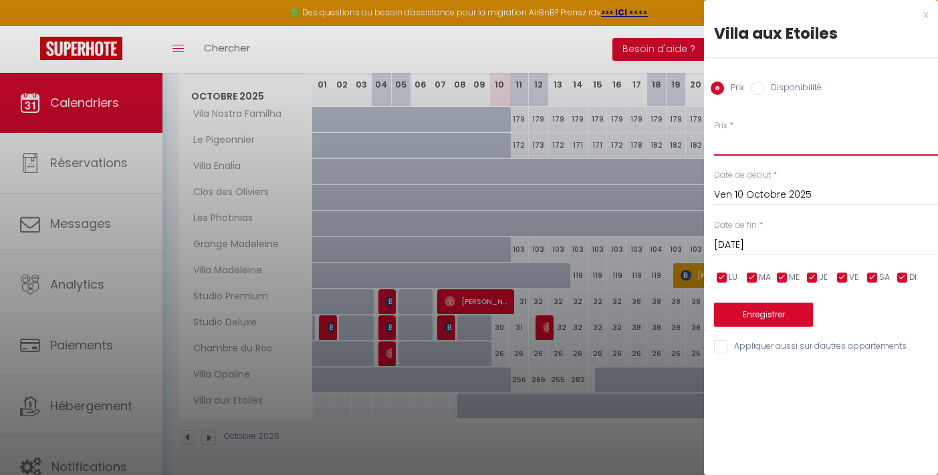
click at [738, 135] on input "Prix" at bounding box center [826, 144] width 224 height 24
type input "999"
click at [760, 246] on input "[DATE]" at bounding box center [826, 245] width 224 height 17
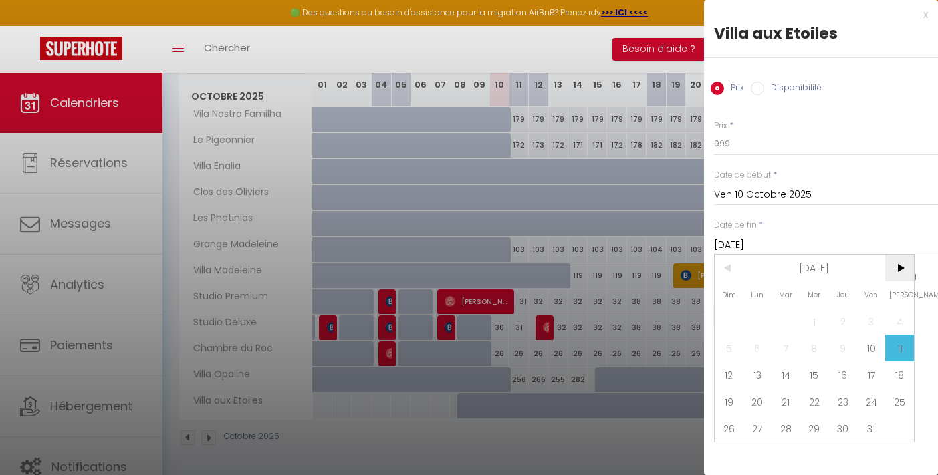
click at [902, 265] on span ">" at bounding box center [899, 268] width 29 height 27
click at [901, 267] on span ">" at bounding box center [899, 268] width 29 height 27
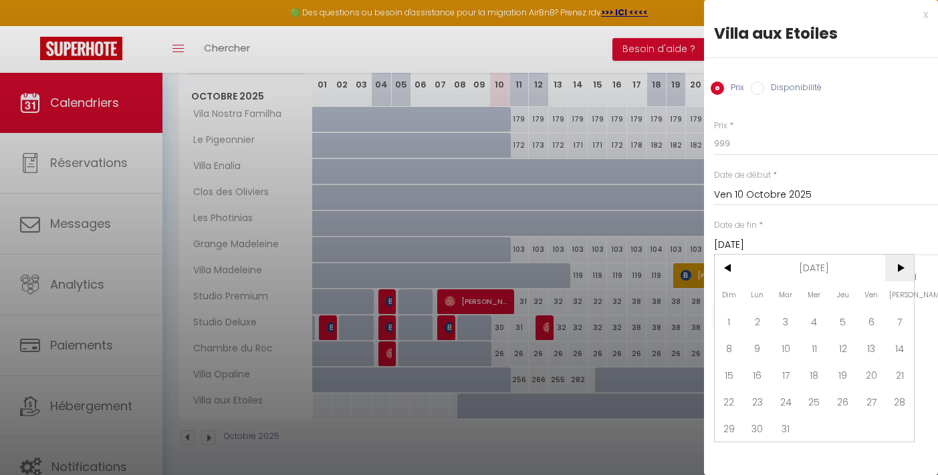
click at [901, 267] on span ">" at bounding box center [899, 268] width 29 height 27
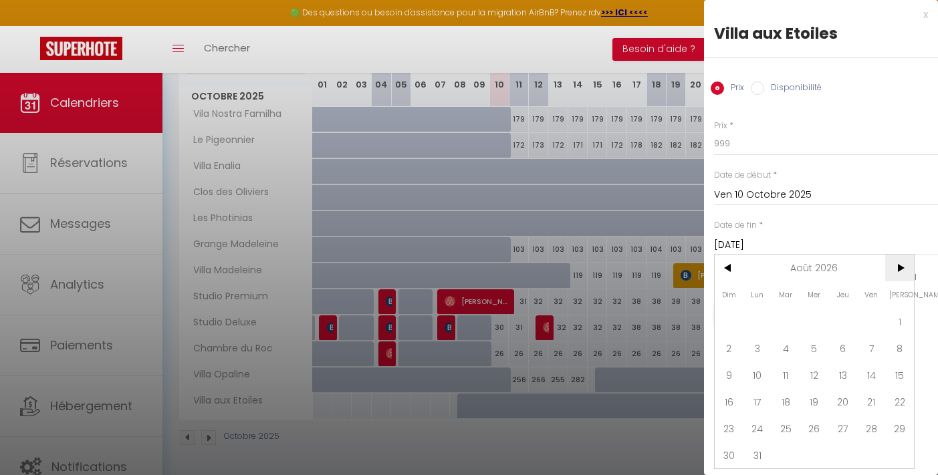
click at [901, 267] on span ">" at bounding box center [899, 268] width 29 height 27
click at [840, 433] on span "31" at bounding box center [842, 428] width 29 height 27
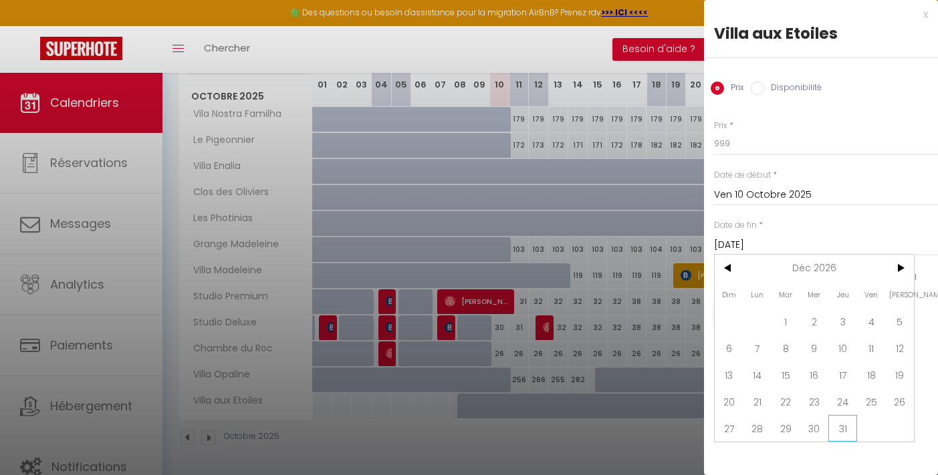
type input "Jeu 31 Décembre 2026"
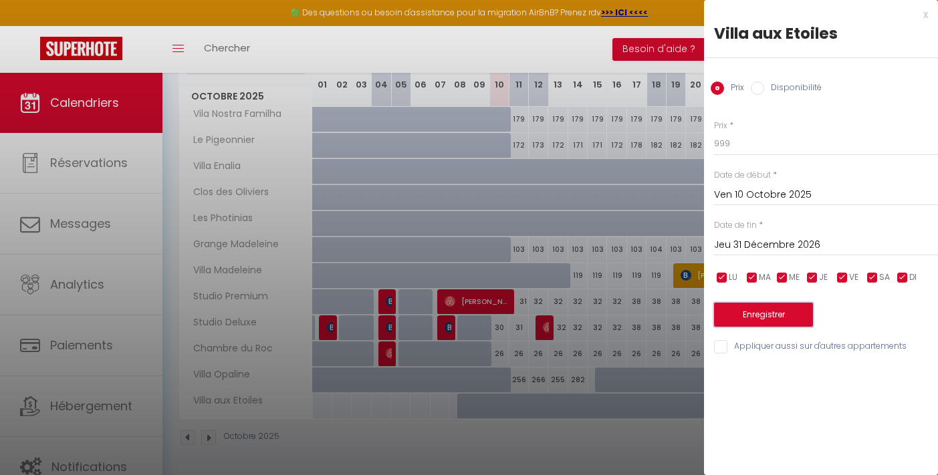
click at [786, 323] on button "Enregistrer" at bounding box center [763, 315] width 99 height 24
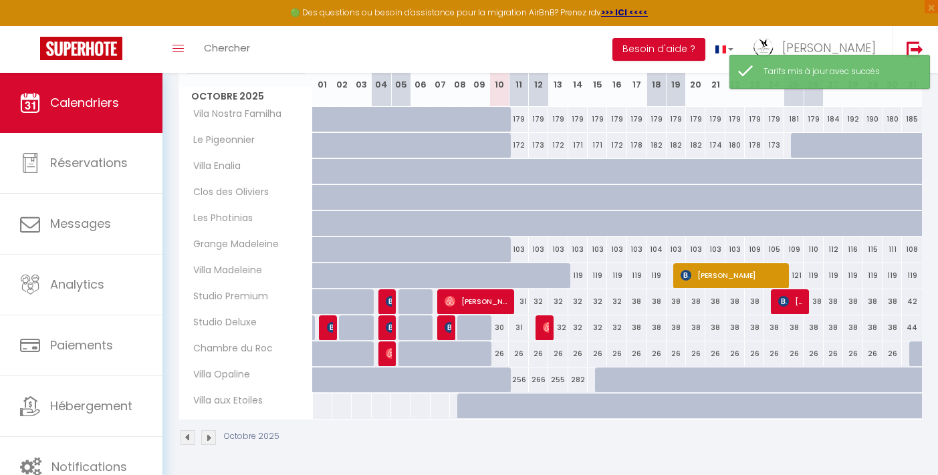
click at [501, 406] on div at bounding box center [506, 413] width 19 height 25
type input "999"
type input "Ven 10 Octobre 2025"
type input "[DATE]"
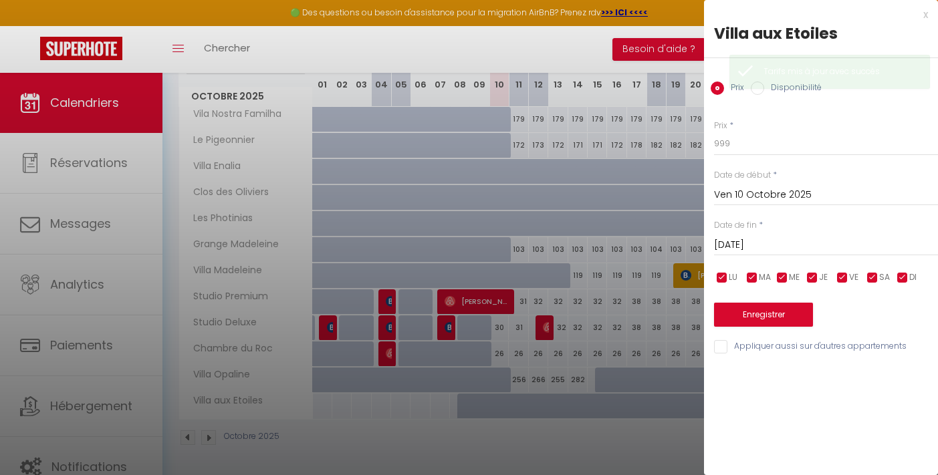
click at [759, 94] on input "Disponibilité" at bounding box center [757, 88] width 13 height 13
radio input "true"
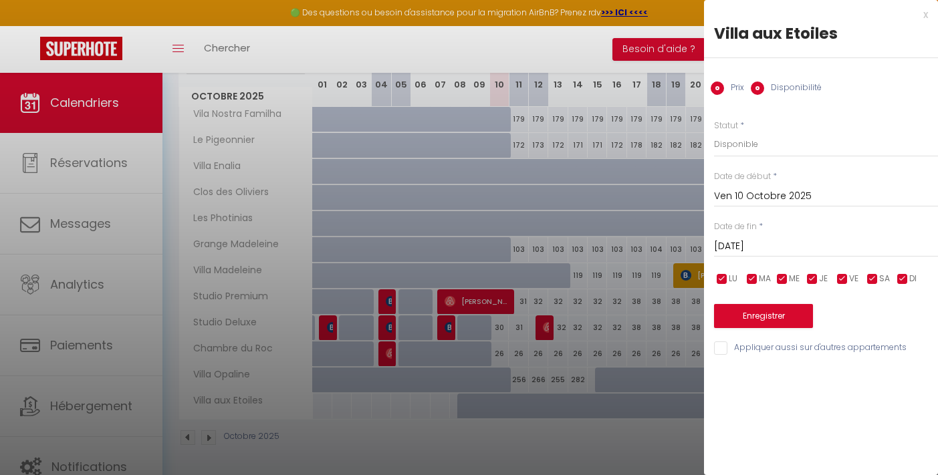
radio input "false"
click at [750, 247] on input "[DATE]" at bounding box center [826, 246] width 224 height 17
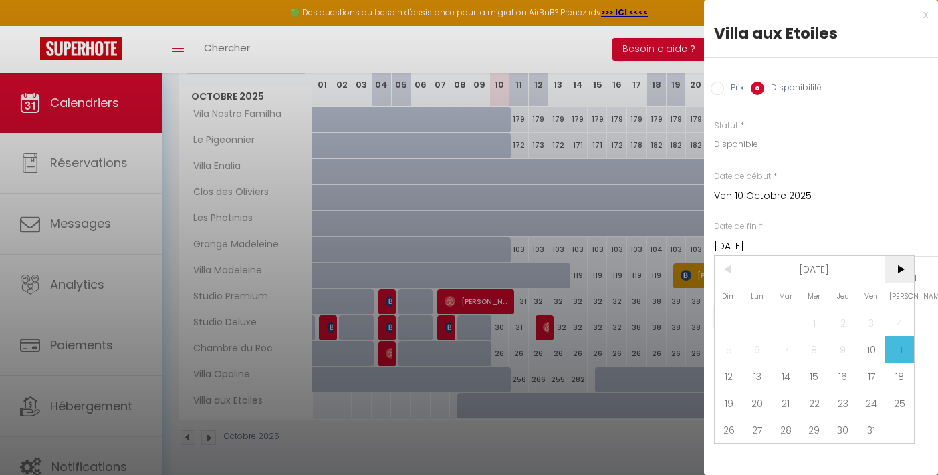
click at [904, 271] on span ">" at bounding box center [899, 269] width 29 height 27
click at [813, 439] on span "31" at bounding box center [814, 429] width 29 height 27
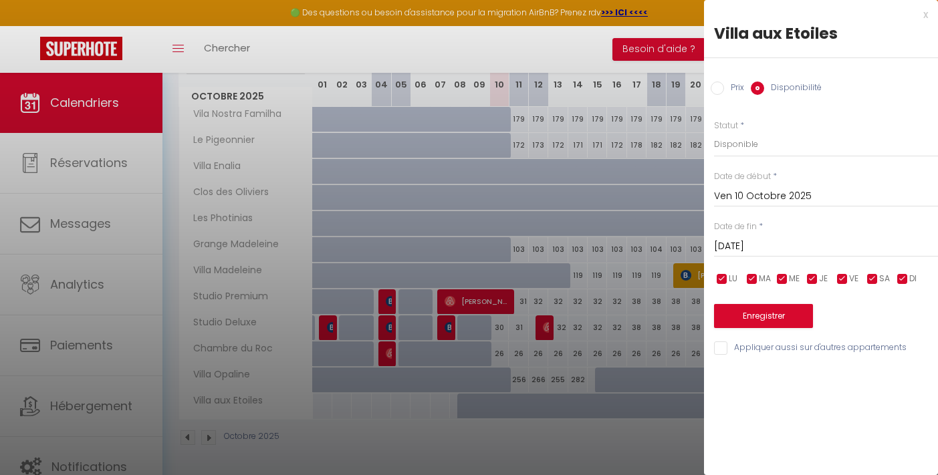
type input "Mer 31 Décembre 2025"
click at [777, 317] on button "Enregistrer" at bounding box center [763, 316] width 99 height 24
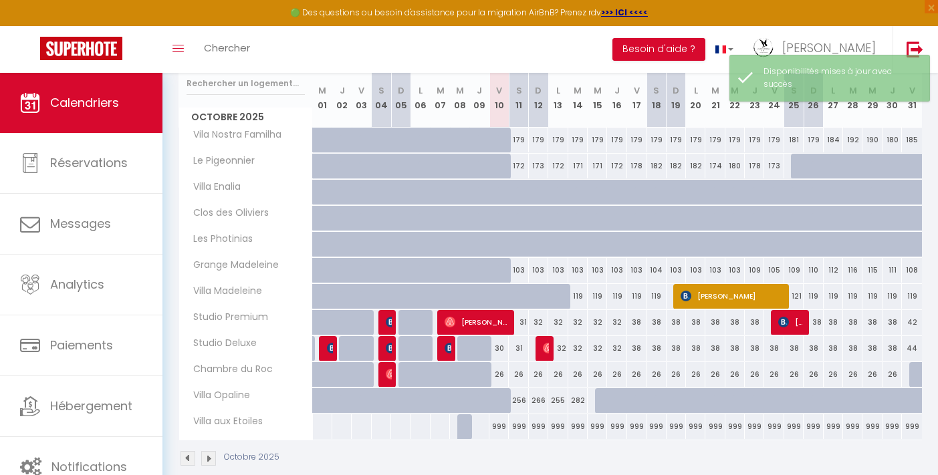
scroll to position [186, 0]
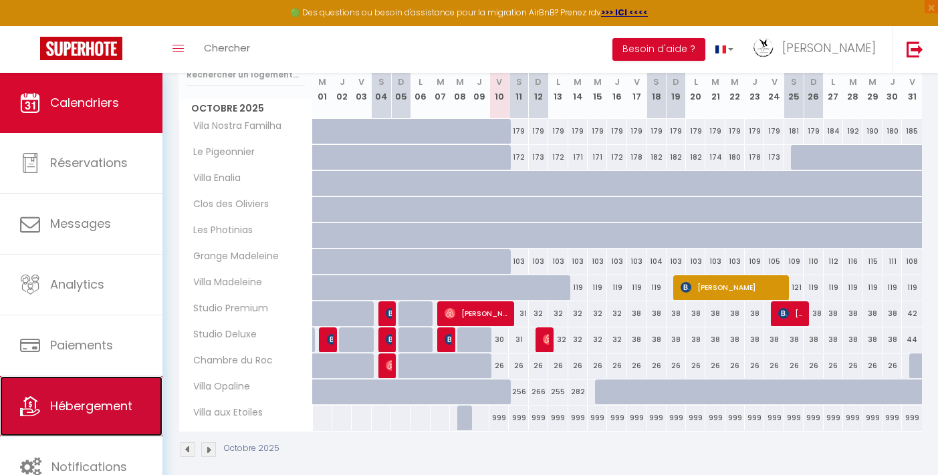
click at [104, 392] on link "Hébergement" at bounding box center [81, 406] width 162 height 60
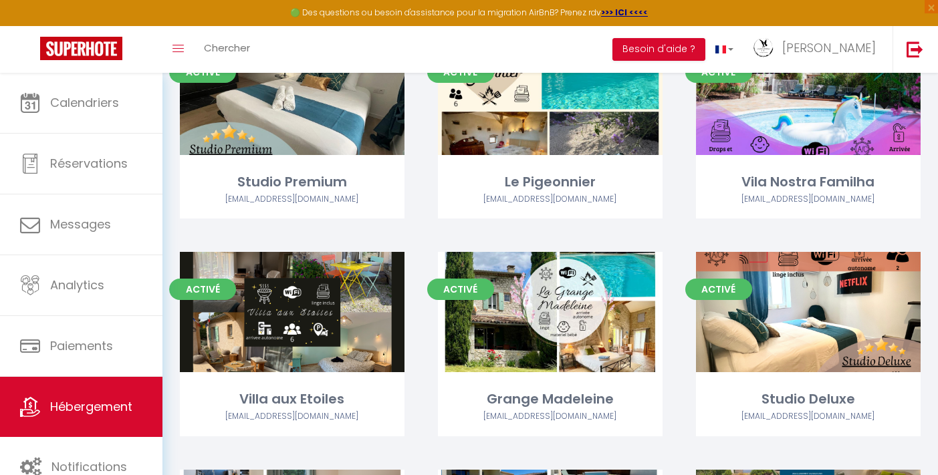
scroll to position [424, 0]
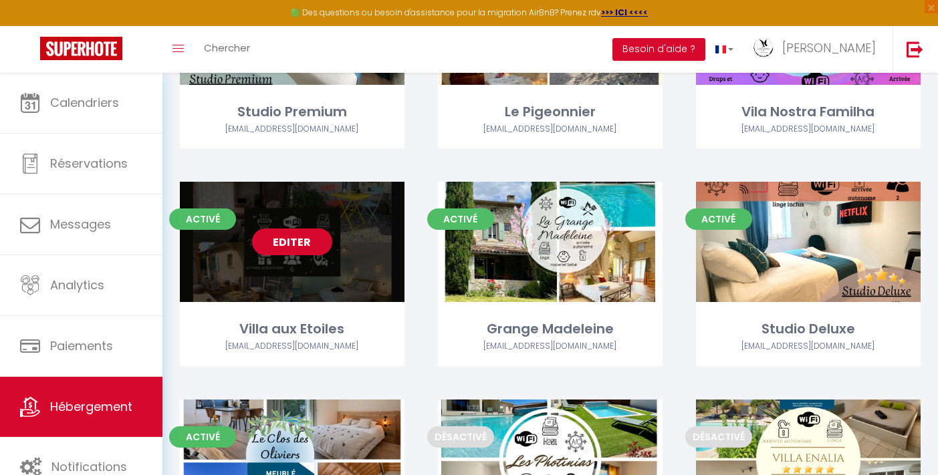
click at [297, 240] on link "Editer" at bounding box center [292, 242] width 80 height 27
select select "3"
select select "2"
select select "1"
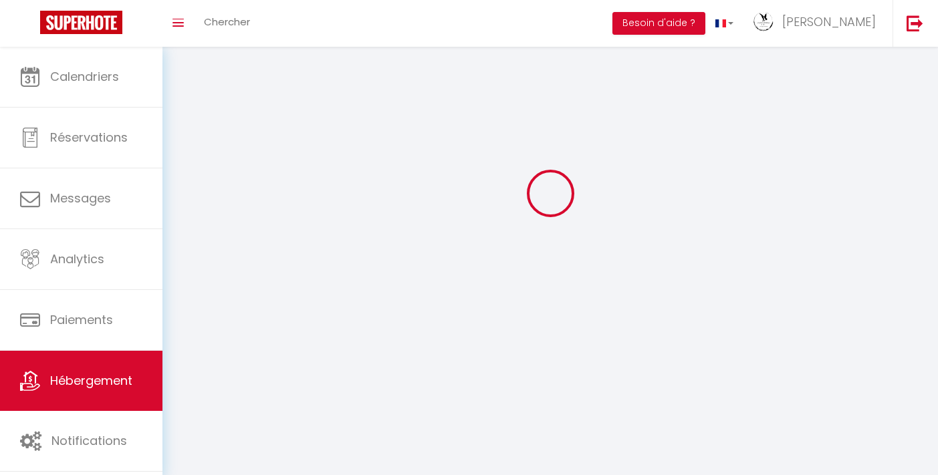
select select
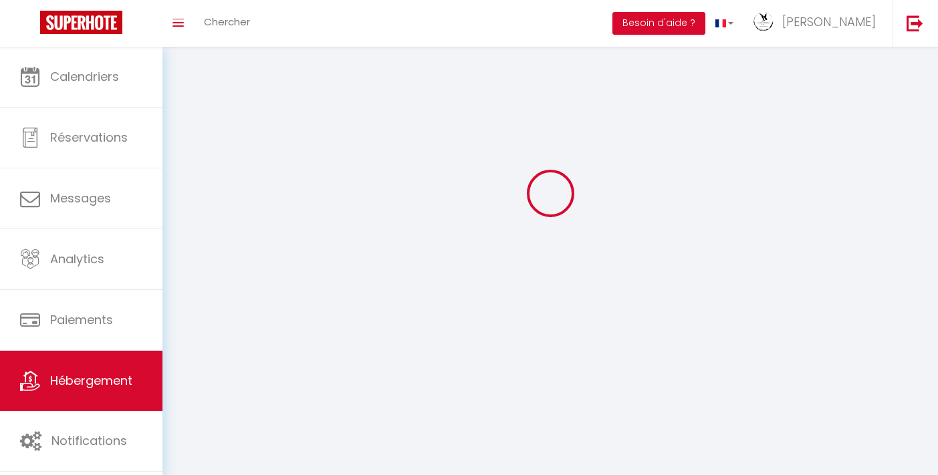
select select
checkbox input "false"
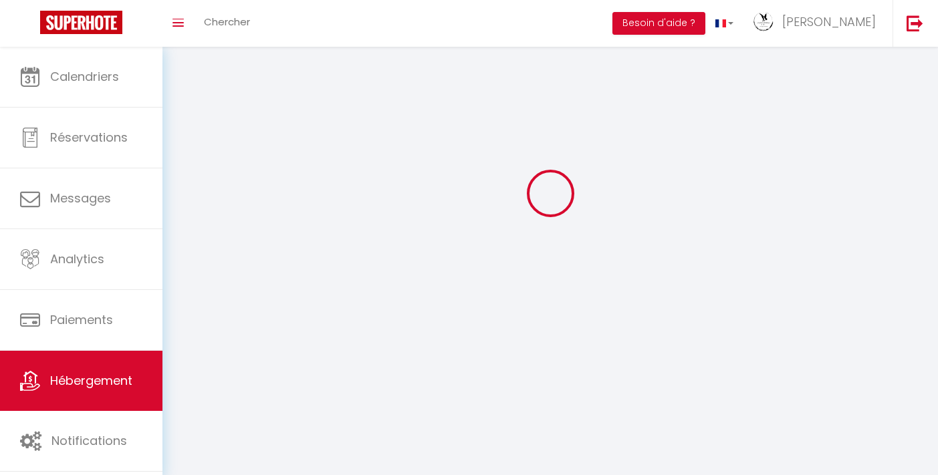
select select
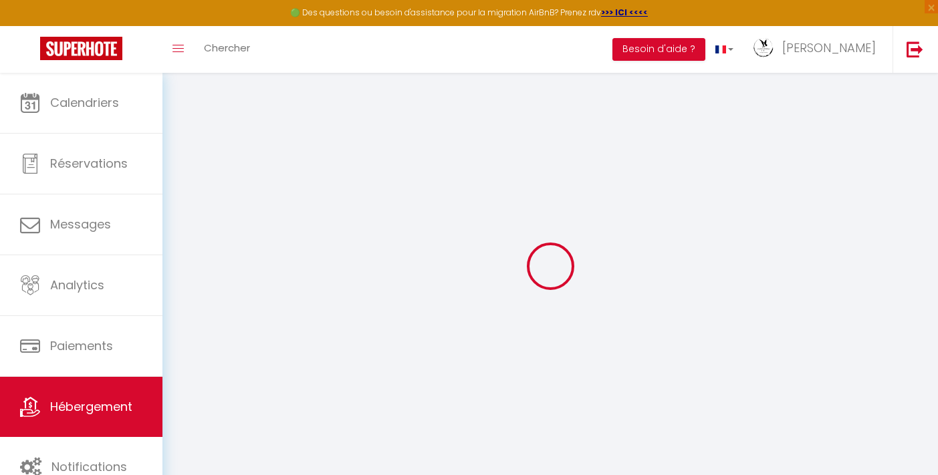
select select
checkbox input "false"
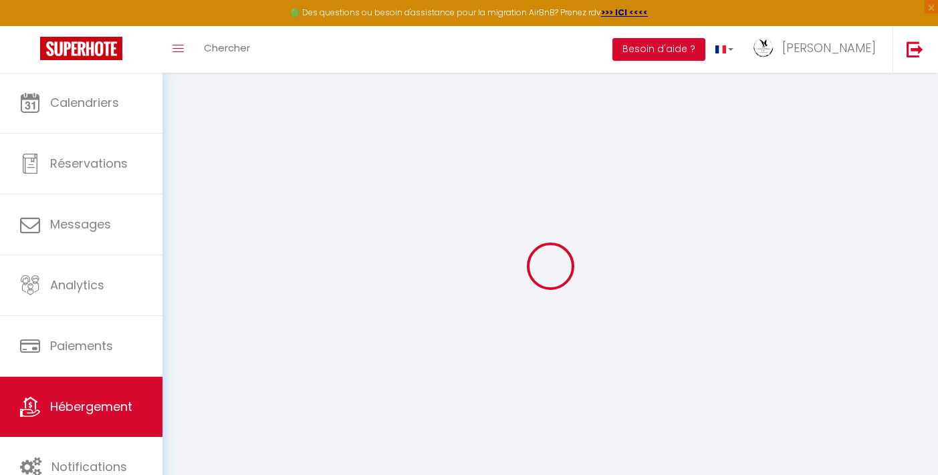
checkbox input "false"
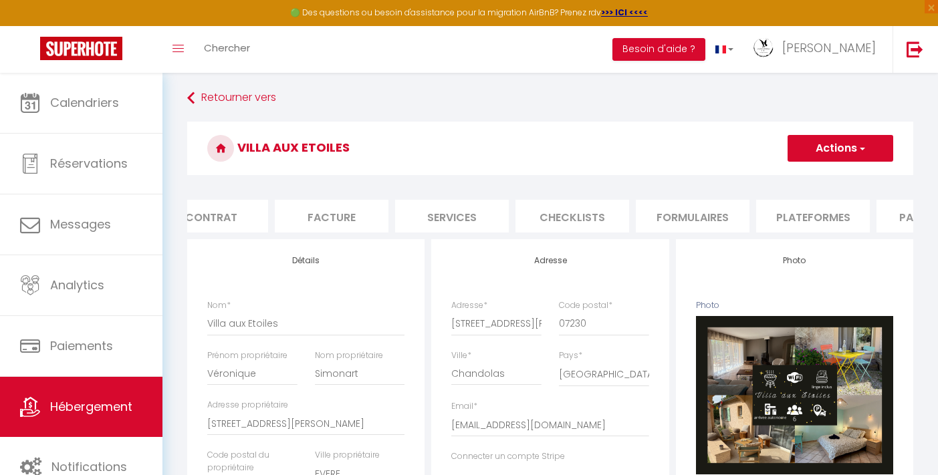
scroll to position [0, 185]
click at [426, 210] on li "Services" at bounding box center [420, 216] width 114 height 33
select select
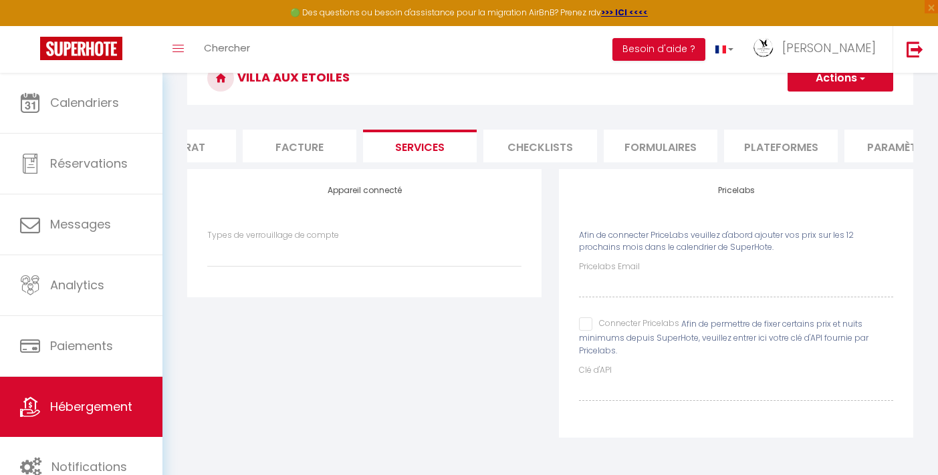
scroll to position [79, 0]
click at [358, 261] on select "SuperCheckin Nuki" at bounding box center [364, 253] width 314 height 25
click at [592, 329] on input "Connecter Pricelabs" at bounding box center [629, 323] width 100 height 13
checkbox input "true"
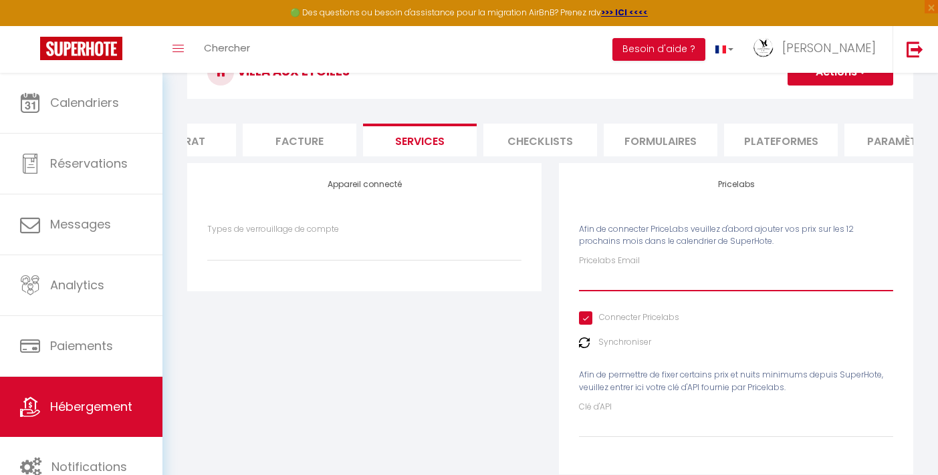
click at [621, 291] on input "Pricelabs Email" at bounding box center [736, 279] width 314 height 24
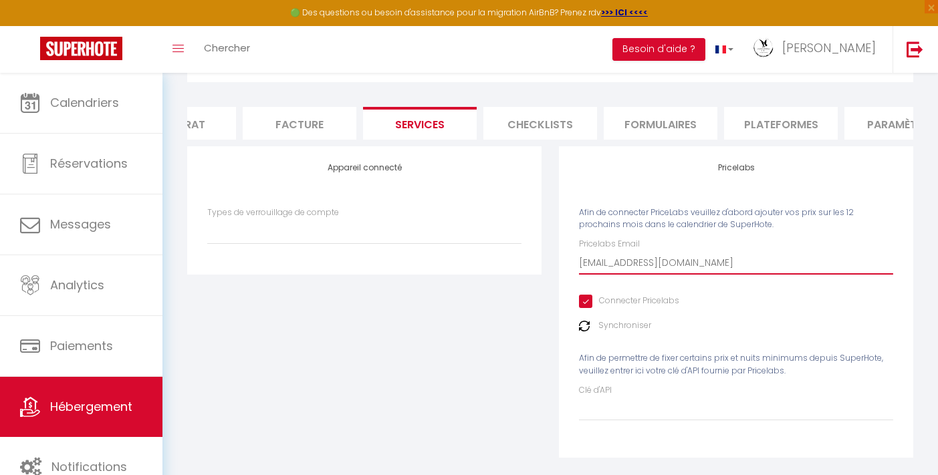
scroll to position [122, 0]
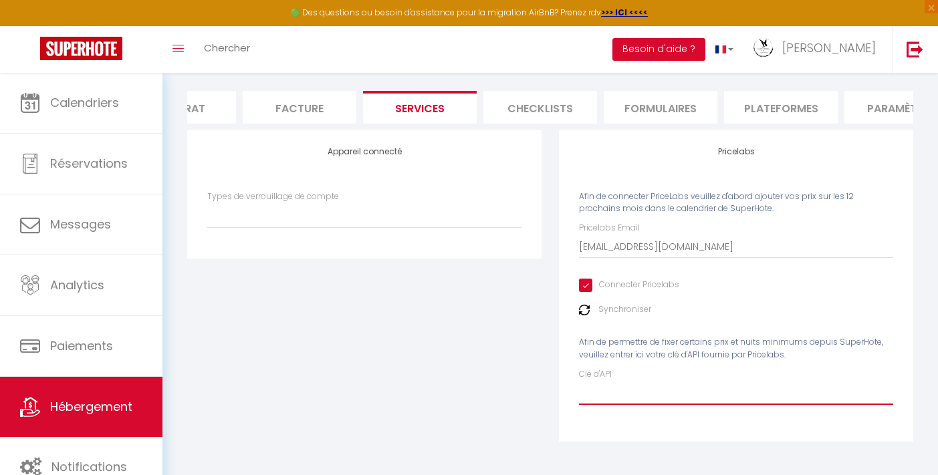
paste input "vQXdZmIf8dpma4JnQ3WJzIWyz8QOPuxySxcA0KA1"
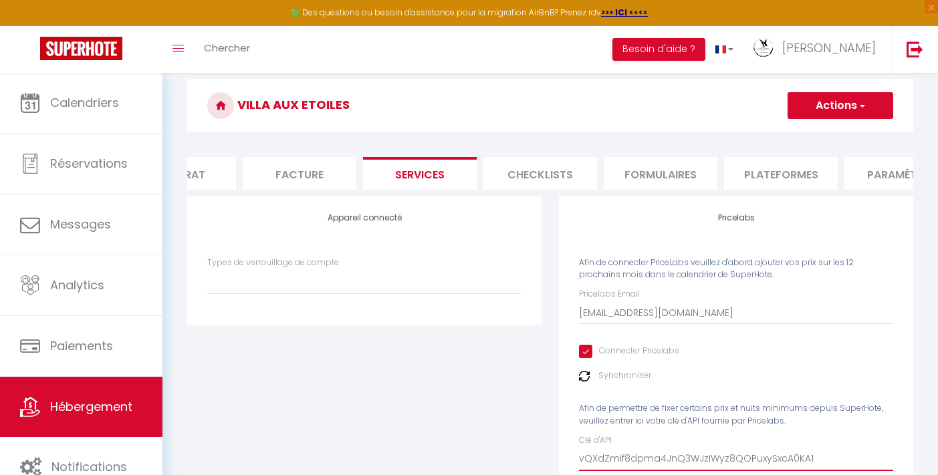
scroll to position [0, 0]
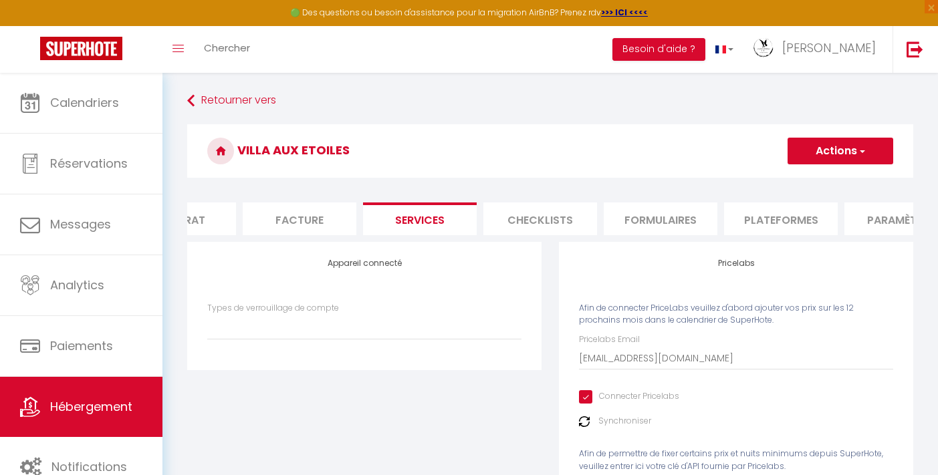
click at [793, 151] on button "Actions" at bounding box center [840, 151] width 106 height 27
click at [805, 179] on link "Enregistrer" at bounding box center [840, 180] width 106 height 17
click at [817, 154] on button "Actions" at bounding box center [840, 151] width 106 height 27
click at [817, 176] on link "Enregistrer" at bounding box center [840, 180] width 106 height 17
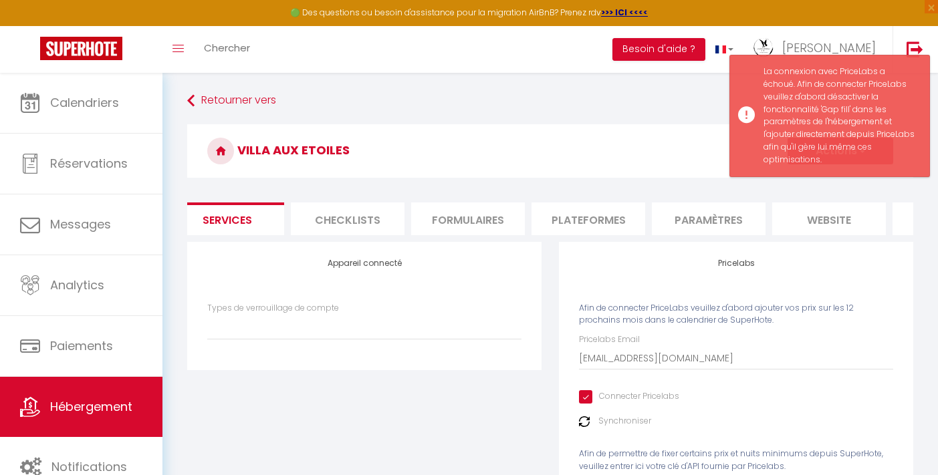
scroll to position [0, 386]
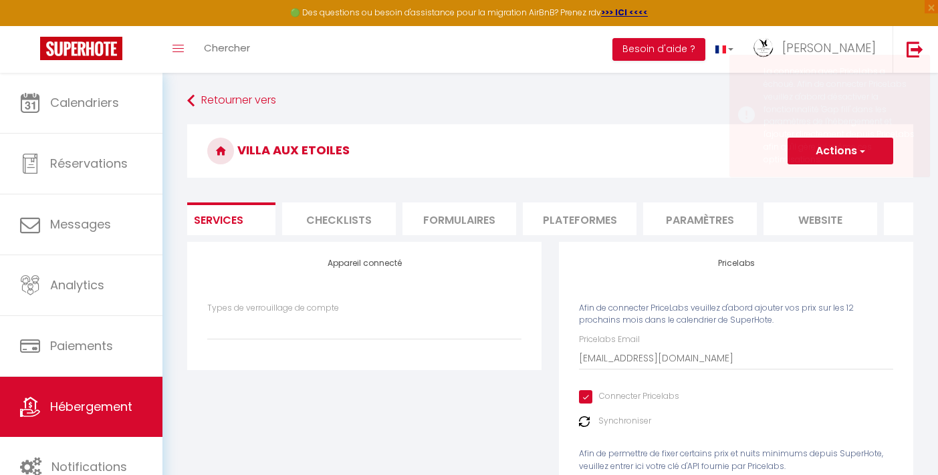
click at [813, 221] on li "website" at bounding box center [820, 219] width 114 height 33
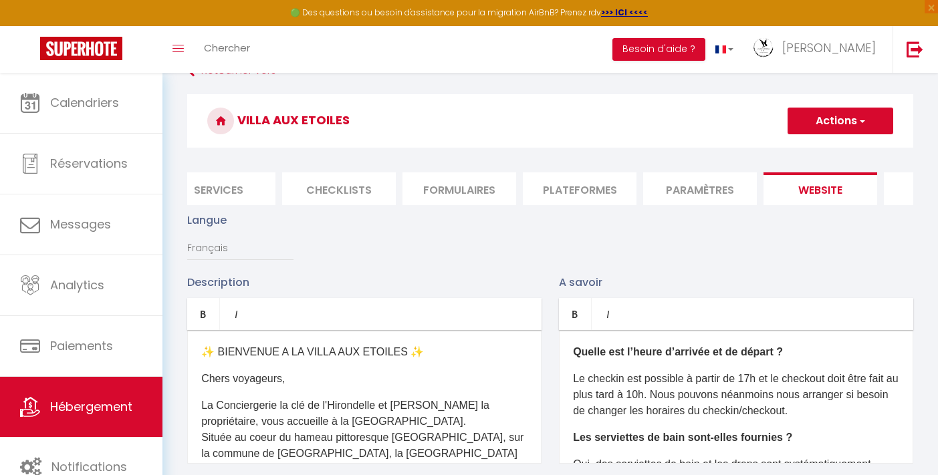
scroll to position [39, 0]
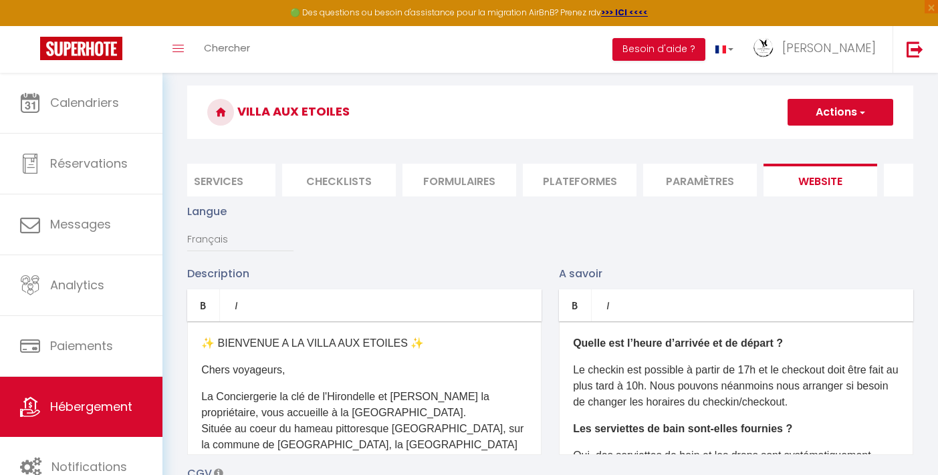
click at [682, 175] on li "Paramètres" at bounding box center [700, 180] width 114 height 33
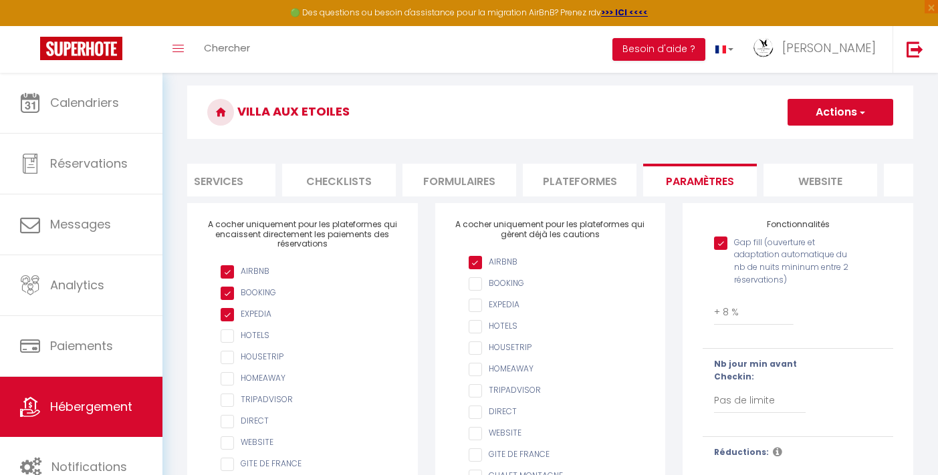
click at [720, 250] on input "Gap fill (ouverture et adaptation automatique du nb de nuits mininum entre 2 ré…" at bounding box center [781, 243] width 135 height 13
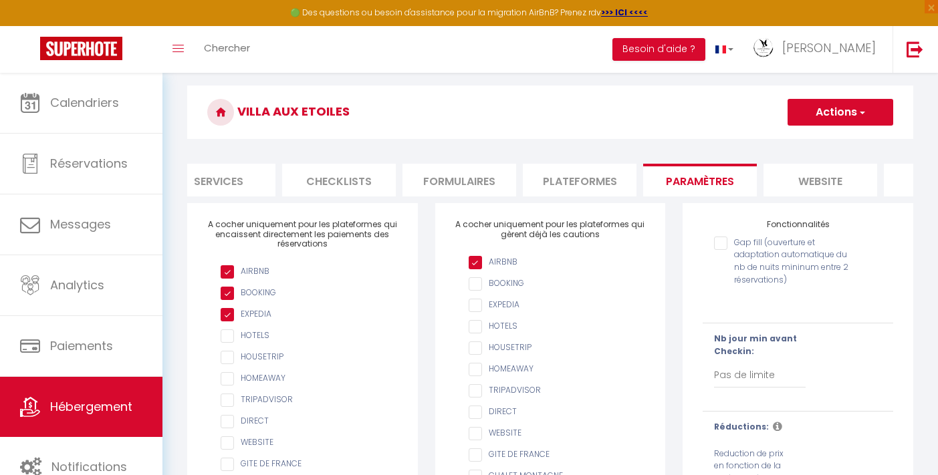
click at [211, 176] on li "Services" at bounding box center [219, 180] width 114 height 33
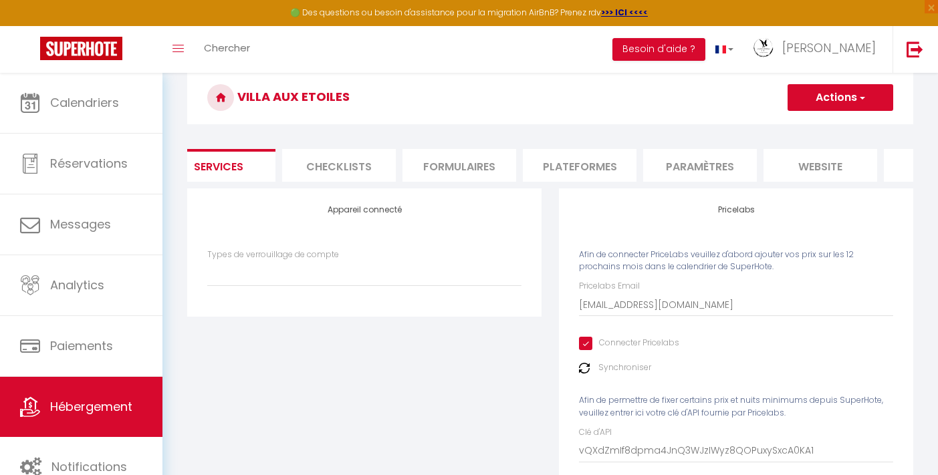
scroll to position [45, 0]
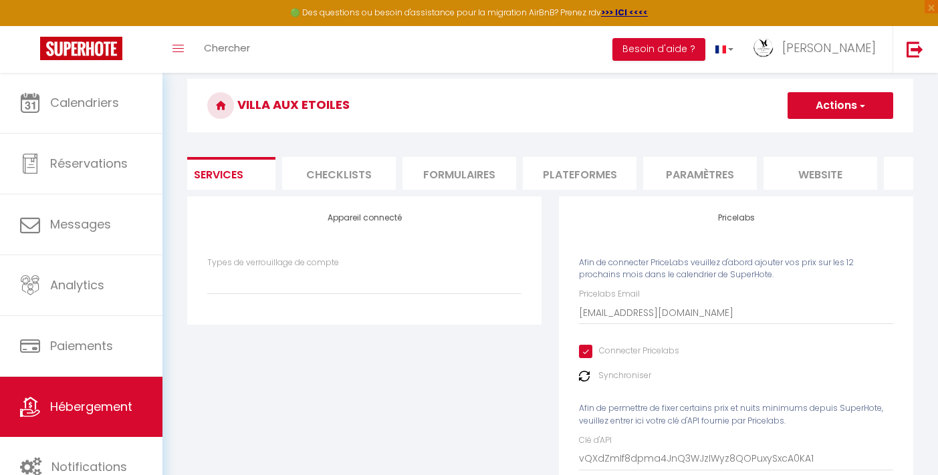
click at [823, 99] on button "Actions" at bounding box center [840, 105] width 106 height 27
click at [821, 133] on link "Enregistrer" at bounding box center [840, 134] width 106 height 17
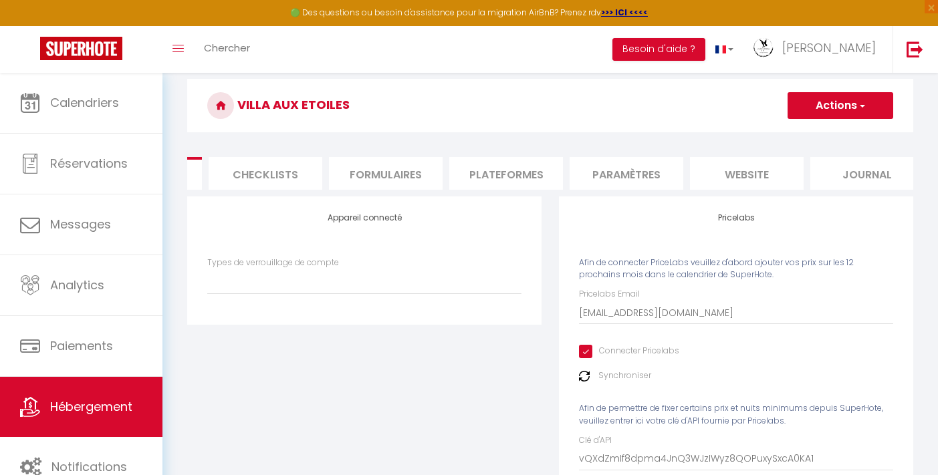
scroll to position [0, 477]
click at [624, 175] on li "Paramètres" at bounding box center [609, 173] width 114 height 33
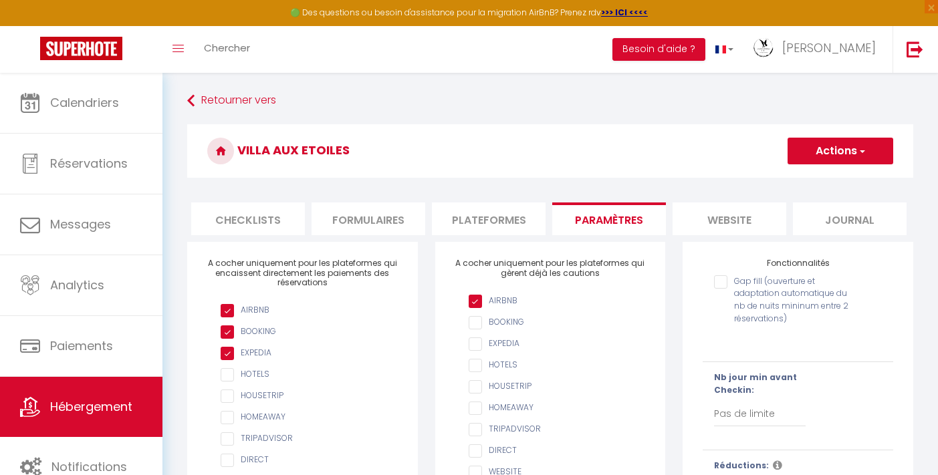
click at [821, 147] on button "Actions" at bounding box center [840, 151] width 106 height 27
click at [811, 180] on input "Enregistrer" at bounding box center [824, 180] width 49 height 13
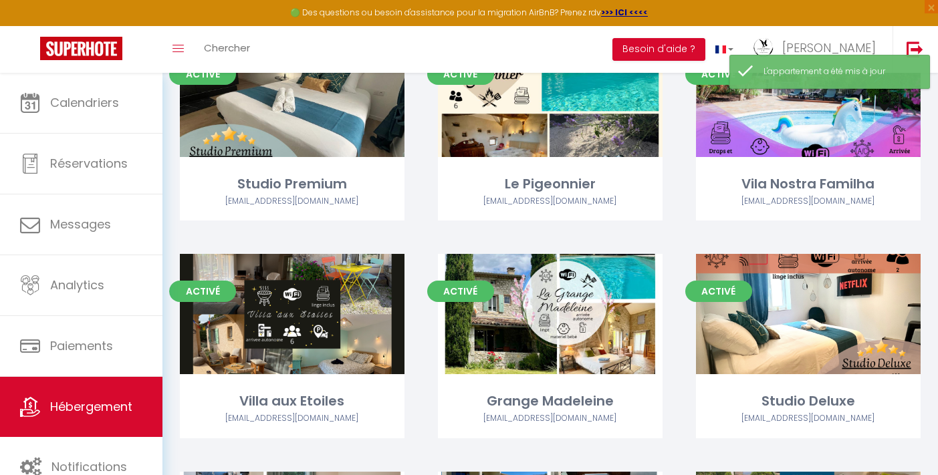
scroll to position [370, 0]
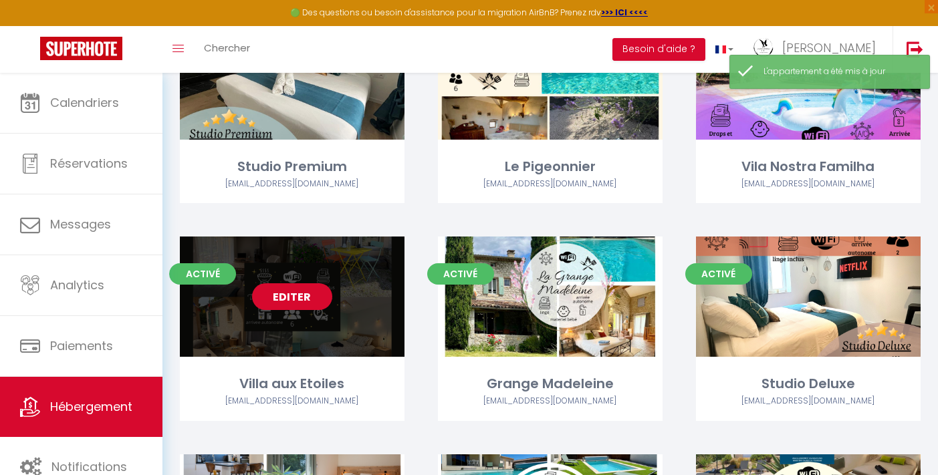
click at [298, 293] on link "Editer" at bounding box center [292, 296] width 80 height 27
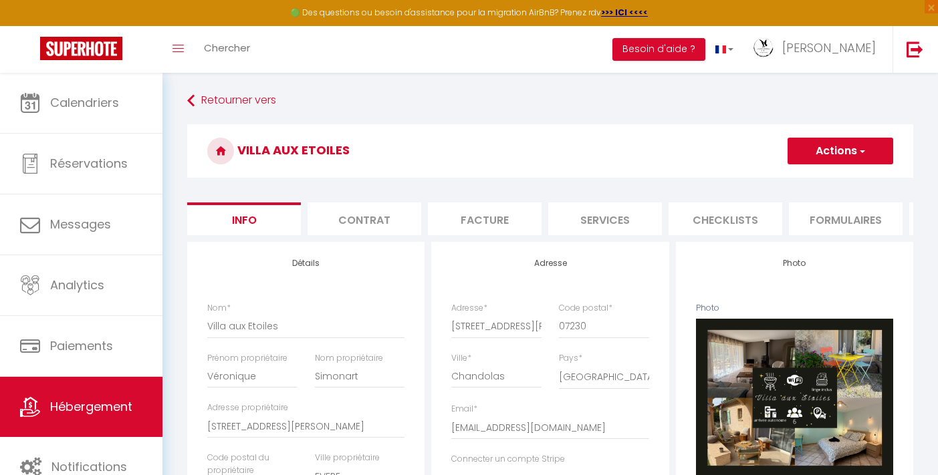
drag, startPoint x: 586, startPoint y: 234, endPoint x: 681, endPoint y: 238, distance: 95.0
click at [681, 235] on ul "Info Contrat Facture Services Checklists Formulaires Plateformes Paramètres web…" at bounding box center [550, 219] width 726 height 33
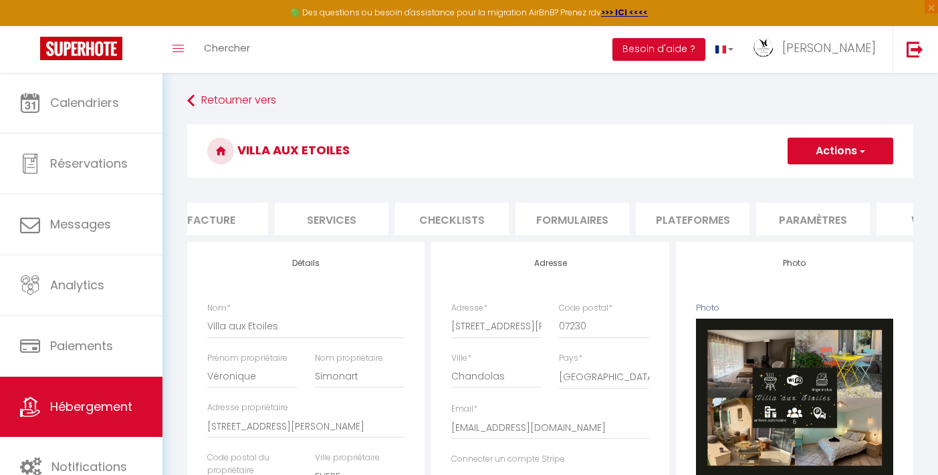
scroll to position [0, 307]
click at [656, 219] on li "Plateformes" at bounding box center [659, 219] width 114 height 33
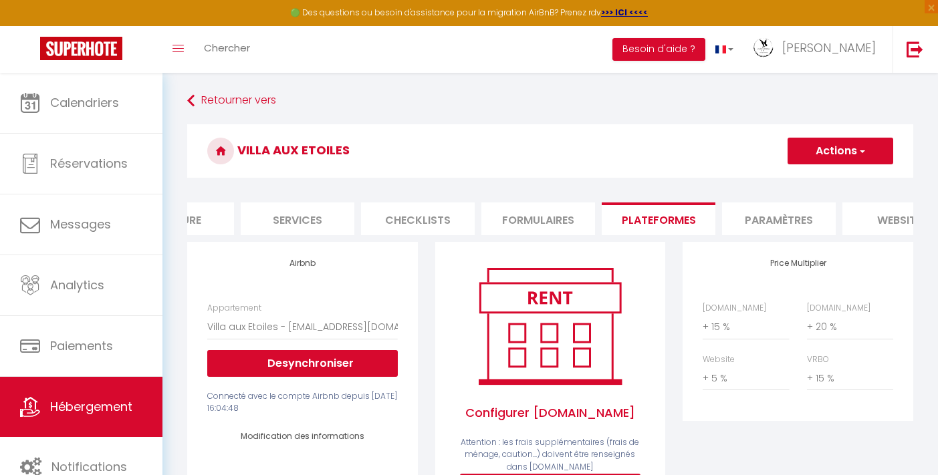
click at [775, 217] on li "Paramètres" at bounding box center [779, 219] width 114 height 33
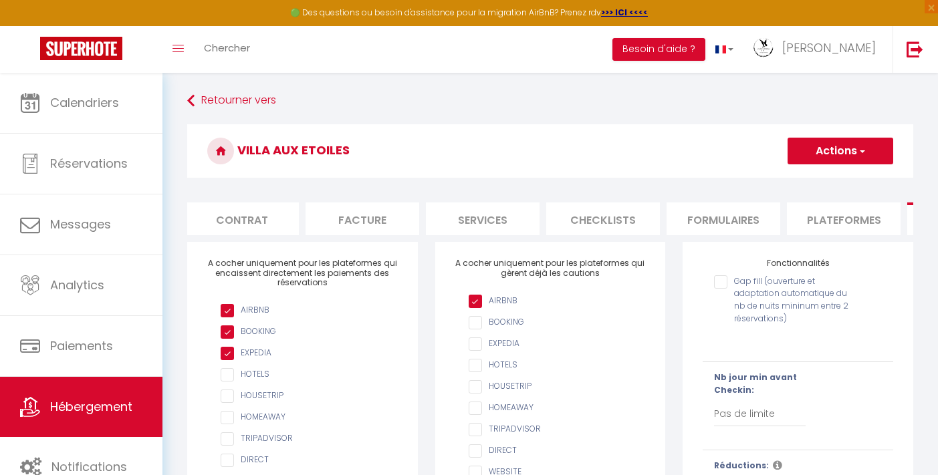
scroll to position [0, 106]
click at [459, 225] on li "Services" at bounding box center [499, 219] width 114 height 33
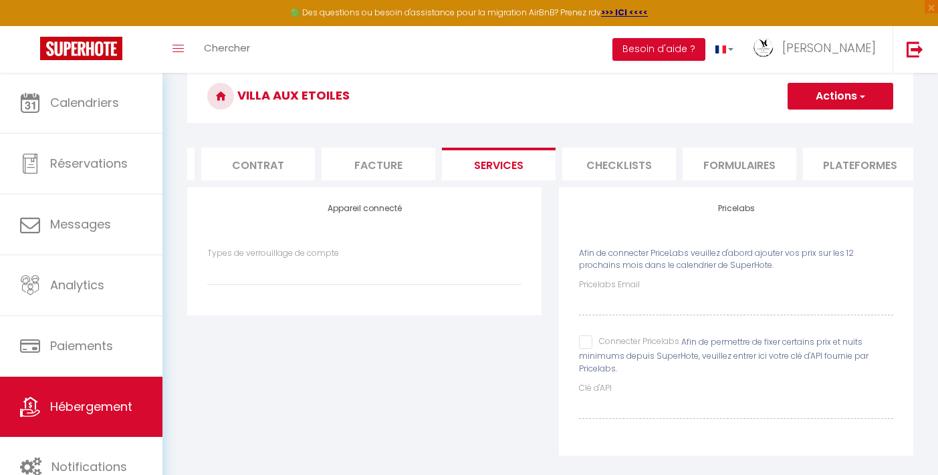
scroll to position [55, 0]
click at [585, 348] on input "Connecter Pricelabs" at bounding box center [629, 341] width 100 height 13
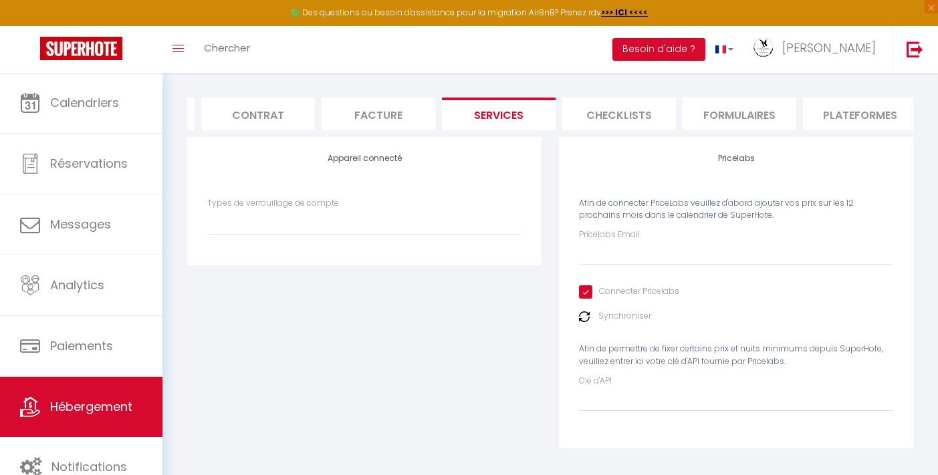
scroll to position [122, 0]
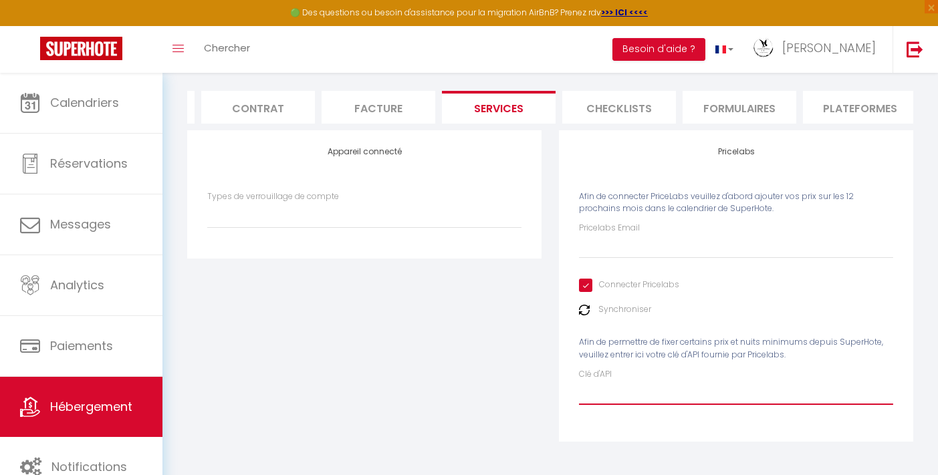
paste input "vQXdZmIf8dpma4JnQ3WJzIWyz8QOPuxySxcA0KA1"
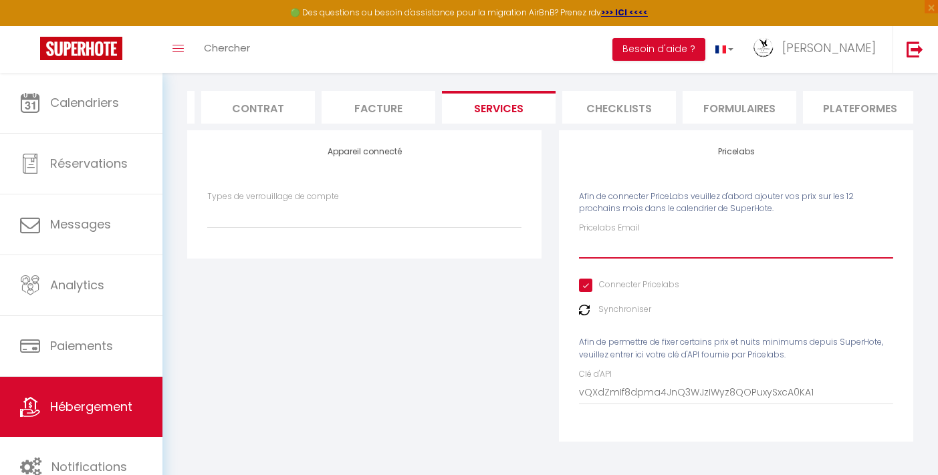
click at [628, 247] on input "Pricelabs Email" at bounding box center [736, 247] width 314 height 24
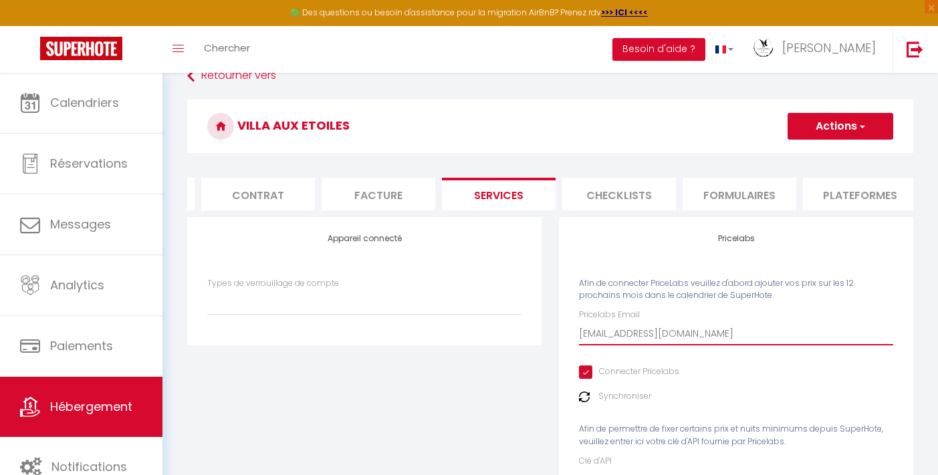
scroll to position [0, 0]
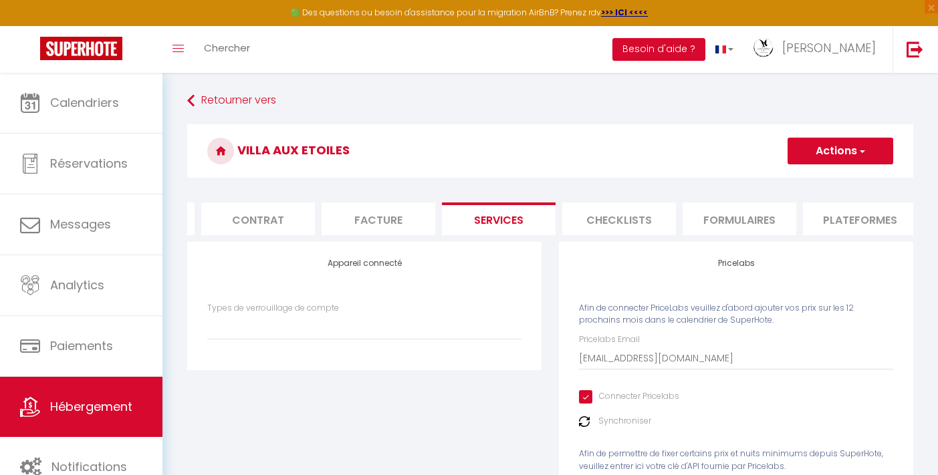
click at [796, 156] on button "Actions" at bounding box center [840, 151] width 106 height 27
click at [806, 178] on link "Enregistrer" at bounding box center [840, 180] width 106 height 17
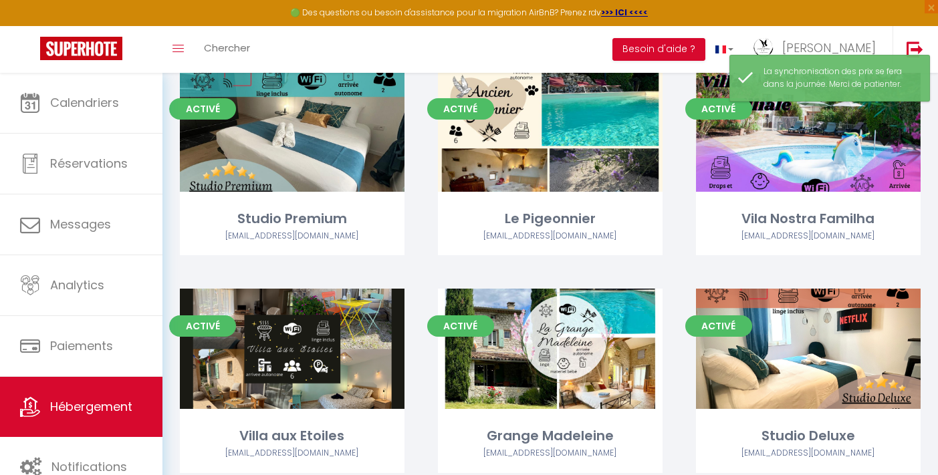
scroll to position [320, 0]
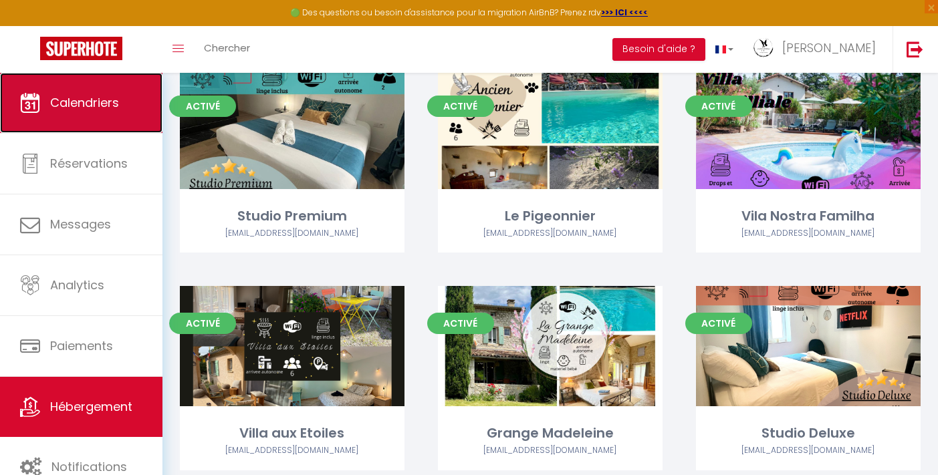
click at [94, 99] on span "Calendriers" at bounding box center [84, 102] width 69 height 17
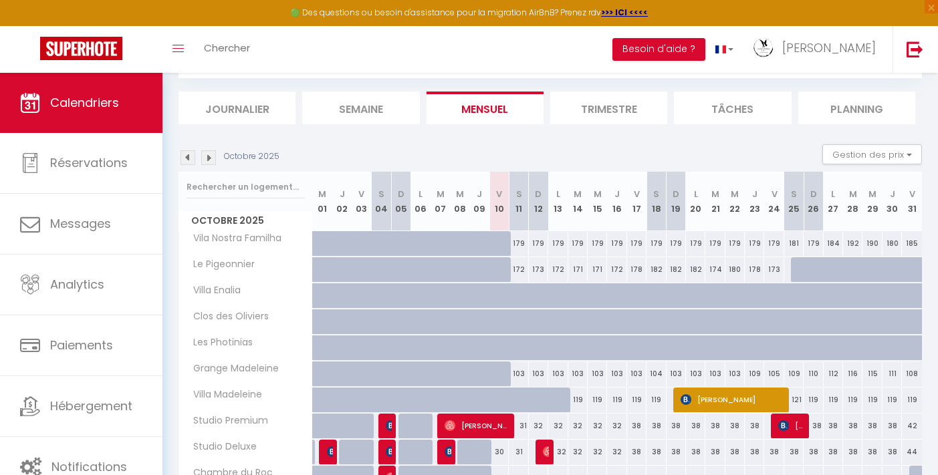
scroll to position [71, 0]
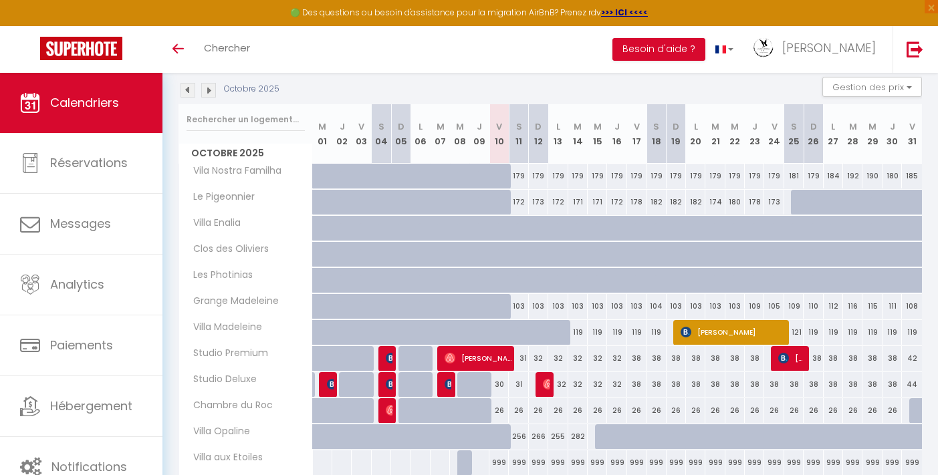
scroll to position [60, 0]
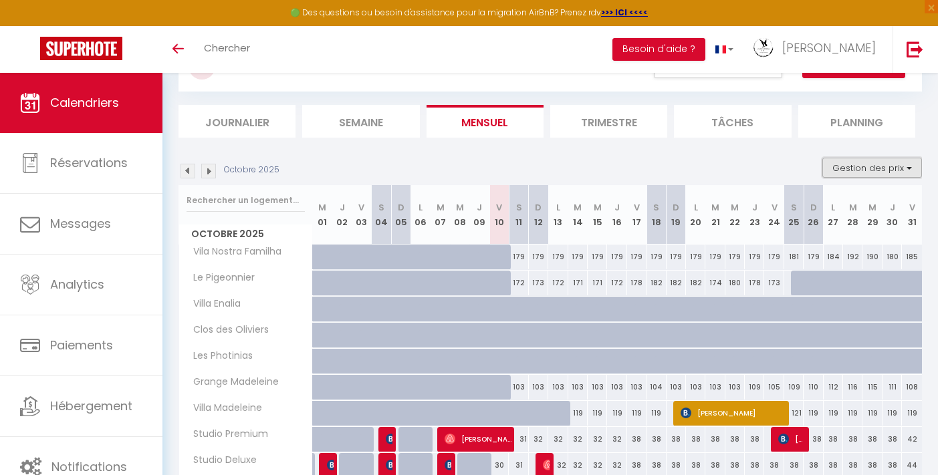
click at [839, 169] on button "Gestion des prix" at bounding box center [872, 168] width 100 height 20
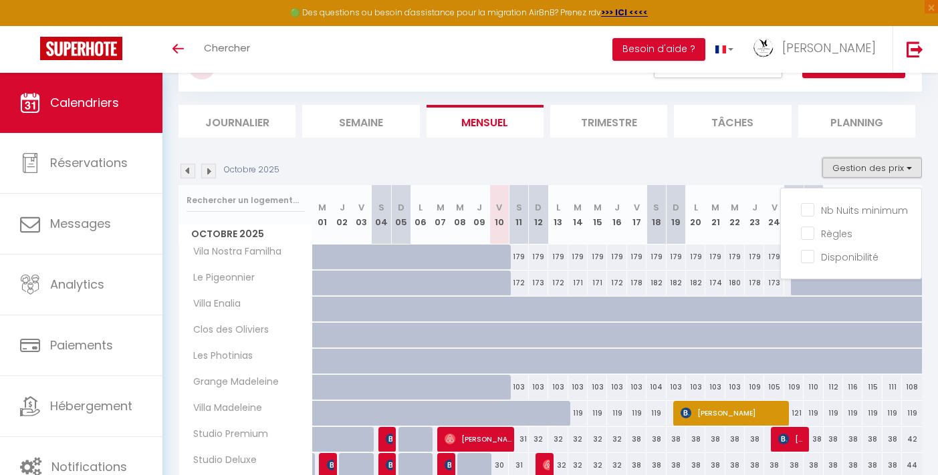
click at [839, 169] on button "Gestion des prix" at bounding box center [872, 168] width 100 height 20
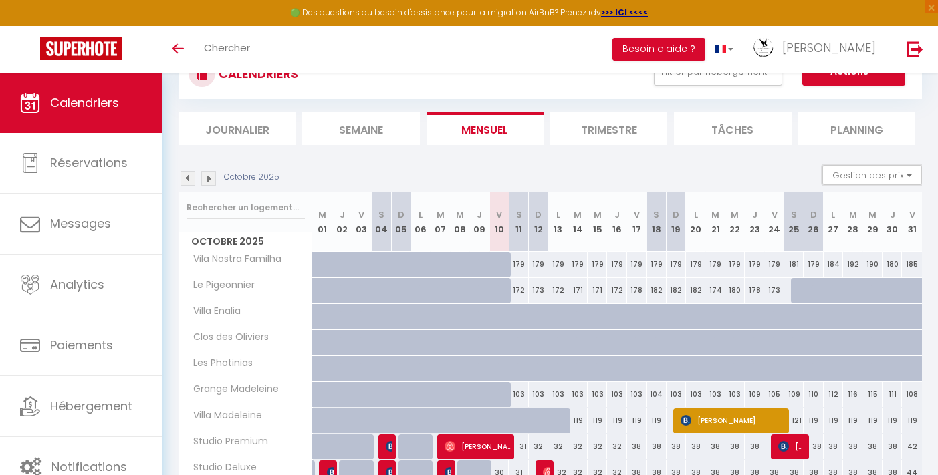
scroll to position [41, 0]
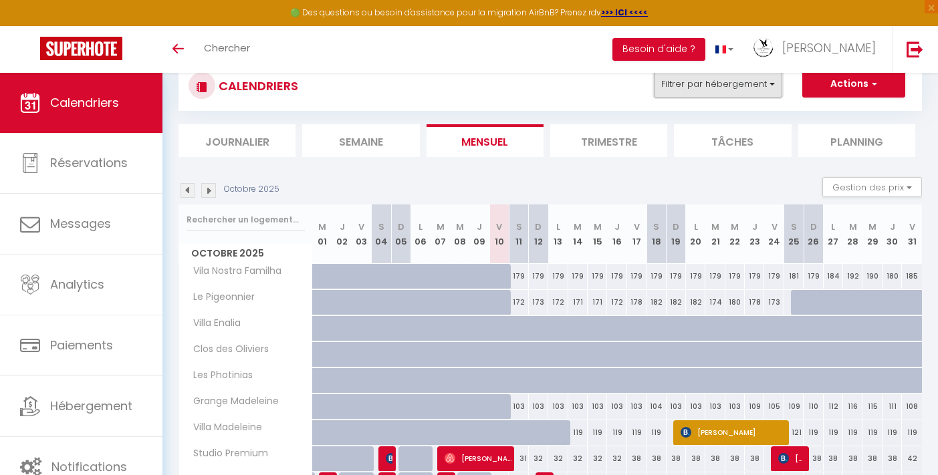
click at [749, 92] on button "Filtrer par hébergement" at bounding box center [718, 84] width 128 height 27
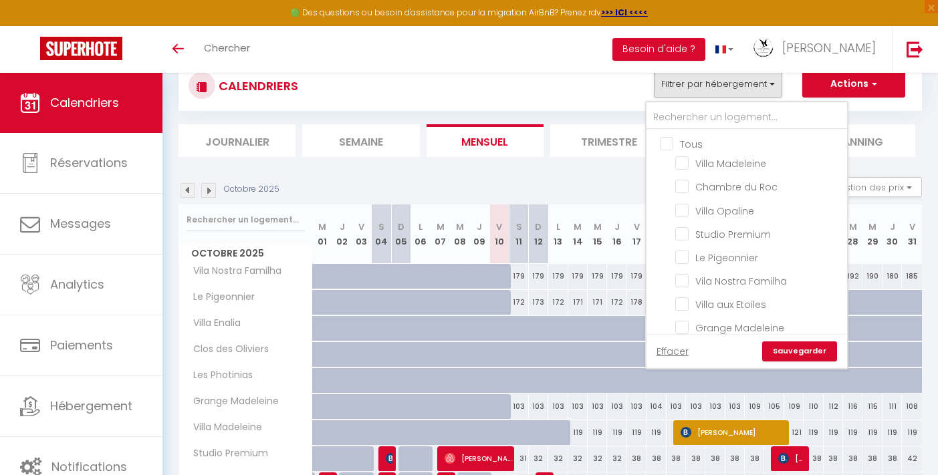
click at [666, 145] on input "Tous" at bounding box center [760, 142] width 201 height 13
checkbox input "true"
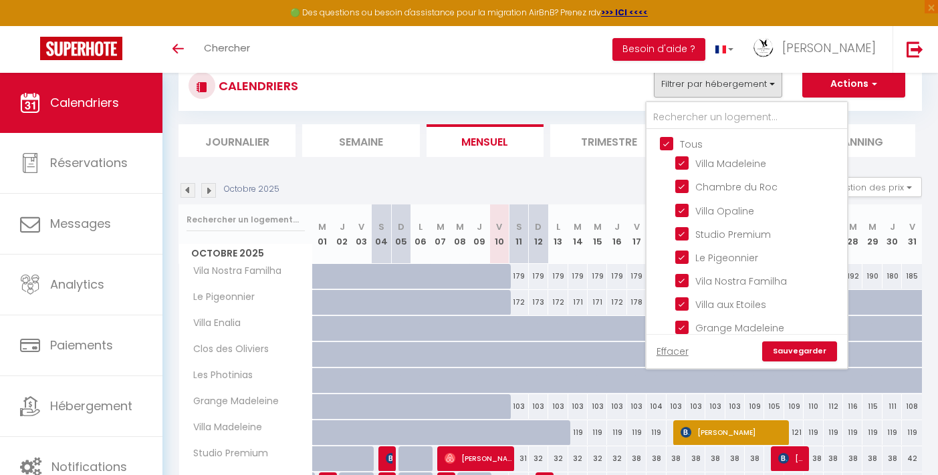
checkbox input "true"
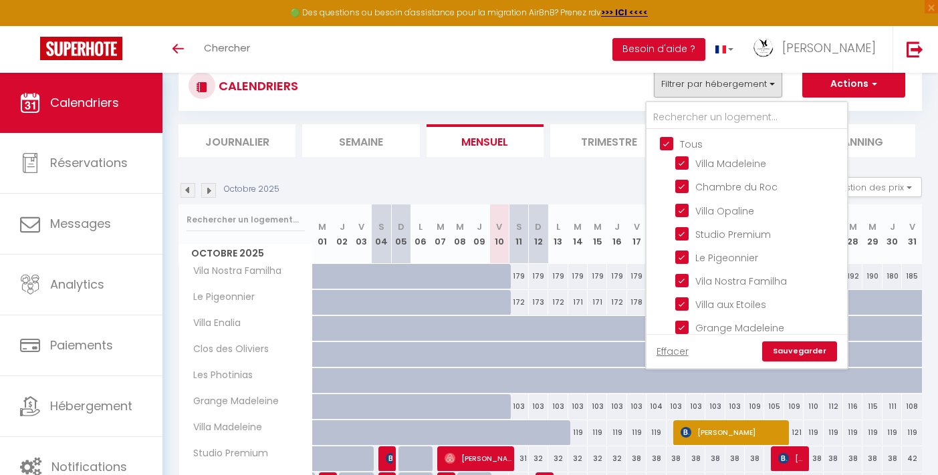
checkbox input "true"
click at [680, 238] on input "Studio Premium" at bounding box center [758, 233] width 167 height 13
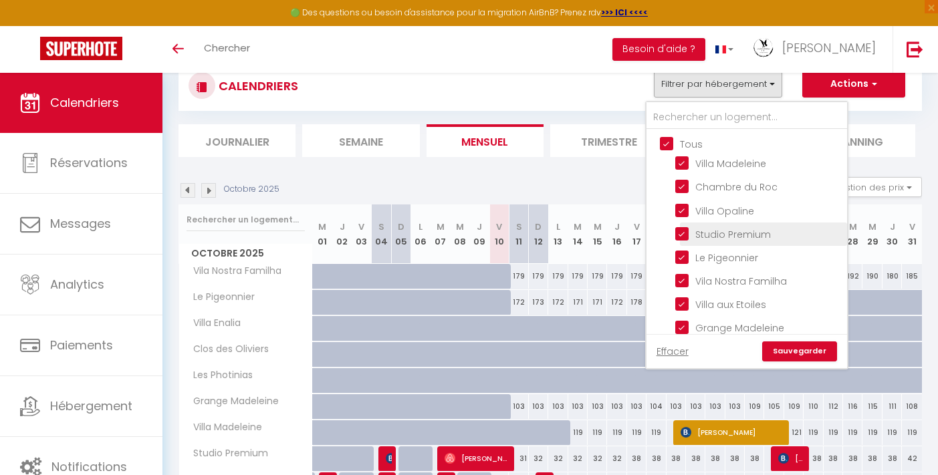
checkbox input "false"
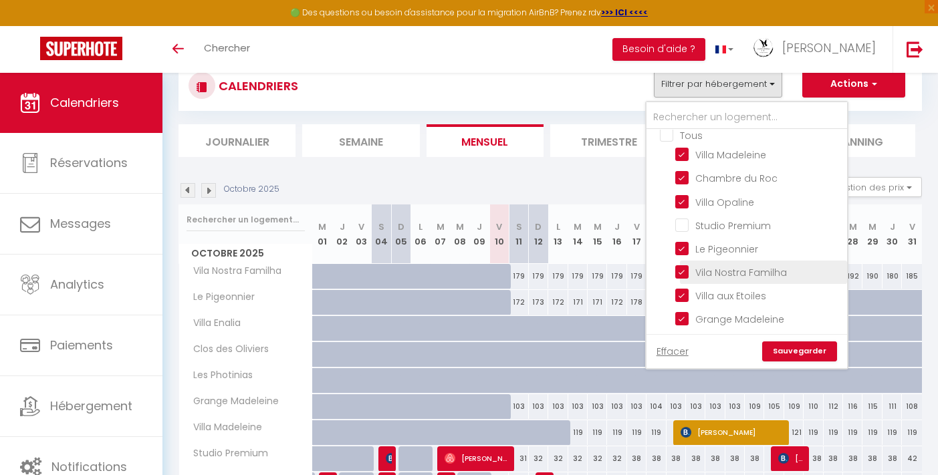
scroll to position [19, 0]
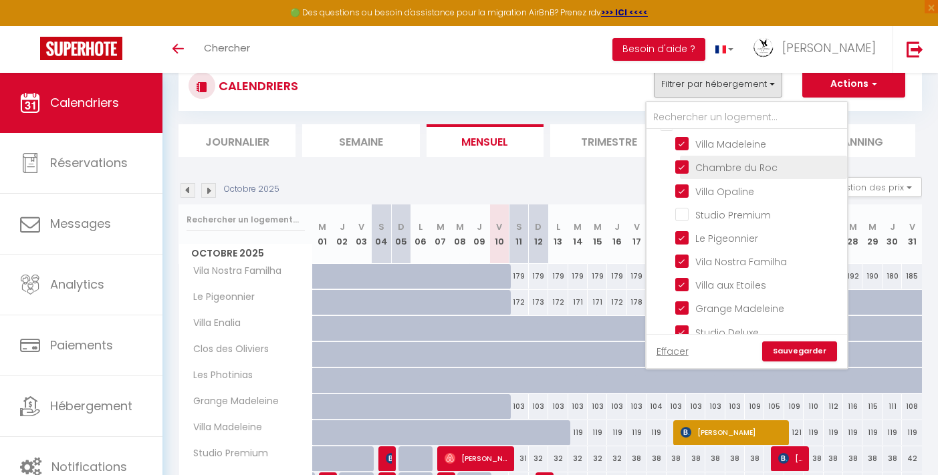
click at [683, 164] on input "Chambre du Roc" at bounding box center [758, 166] width 167 height 13
checkbox input "false"
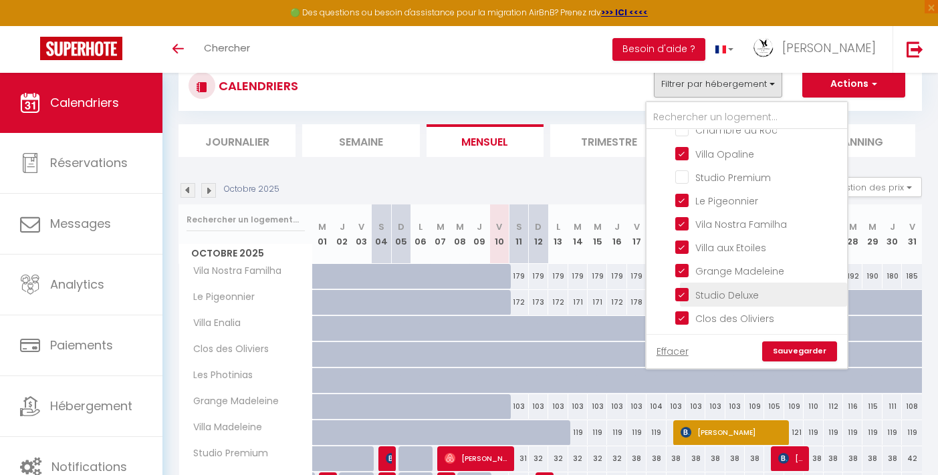
scroll to position [72, 0]
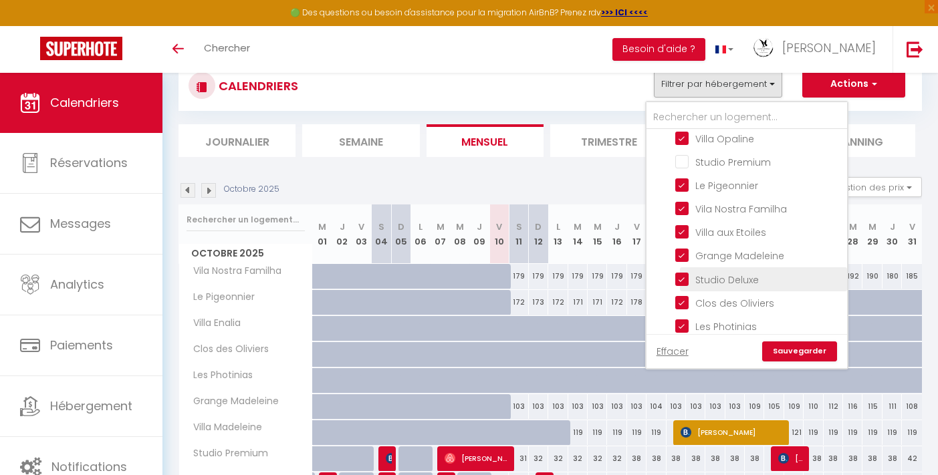
click at [687, 283] on input "Studio Deluxe" at bounding box center [758, 277] width 167 height 13
checkbox input "false"
click at [798, 346] on link "Sauvegarder" at bounding box center [799, 352] width 75 height 20
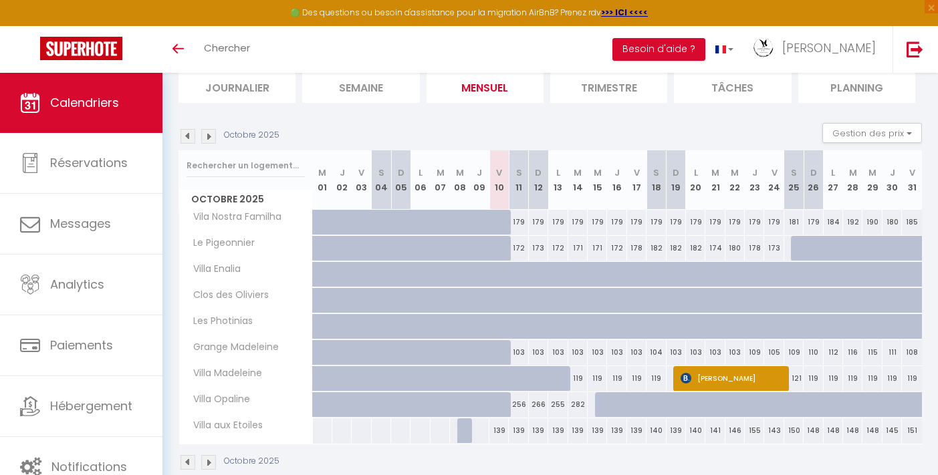
scroll to position [97, 0]
